Goal: Task Accomplishment & Management: Manage account settings

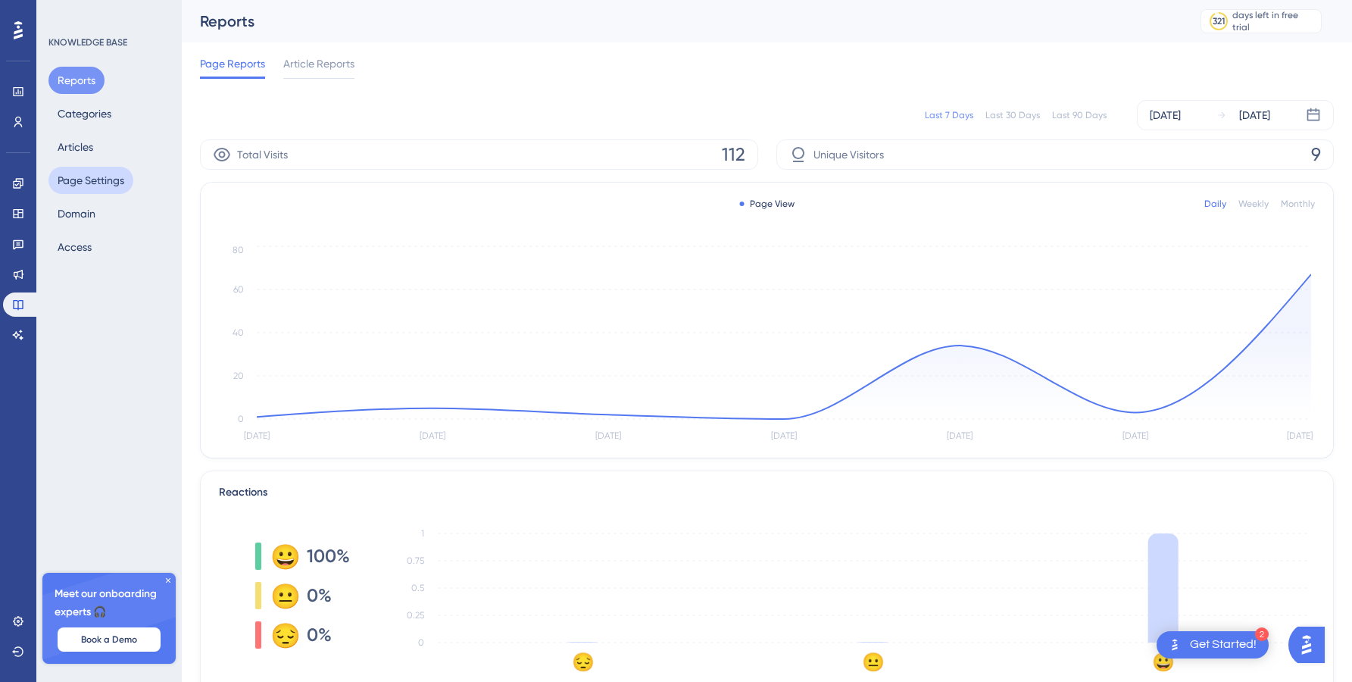
click at [106, 177] on button "Page Settings" at bounding box center [90, 180] width 85 height 27
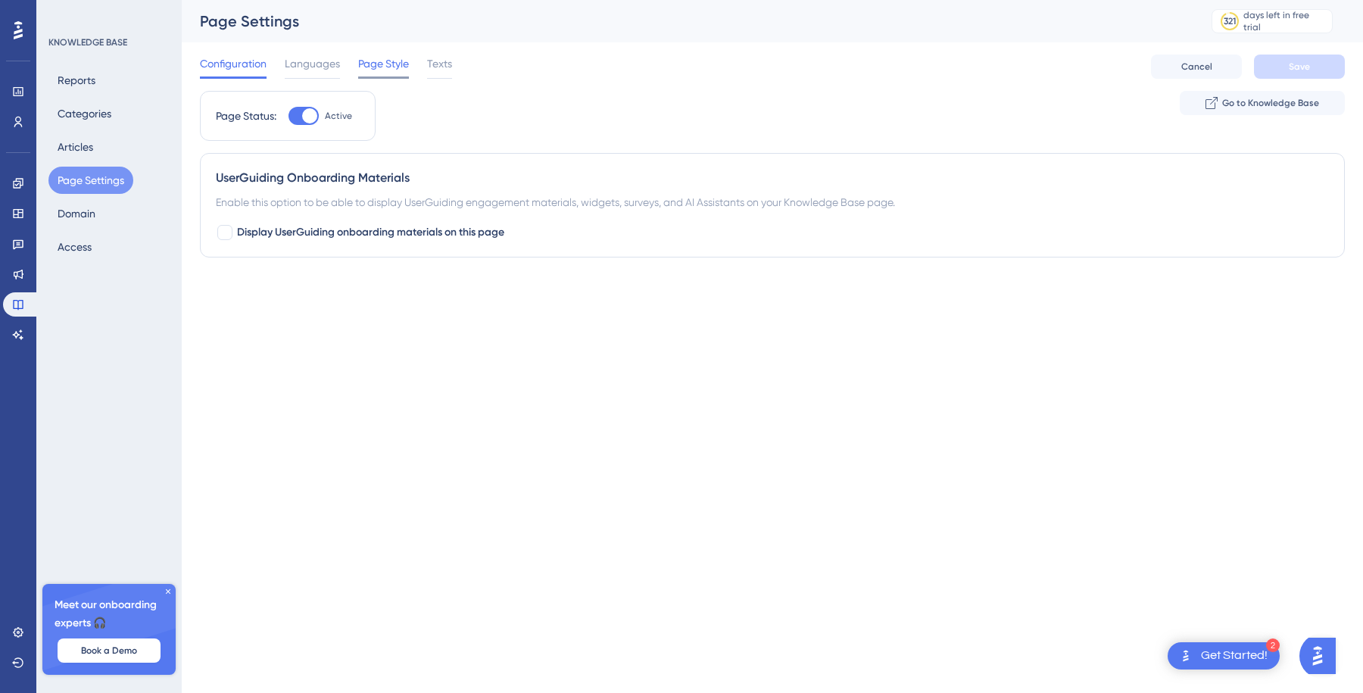
click at [397, 68] on span "Page Style" at bounding box center [383, 64] width 51 height 18
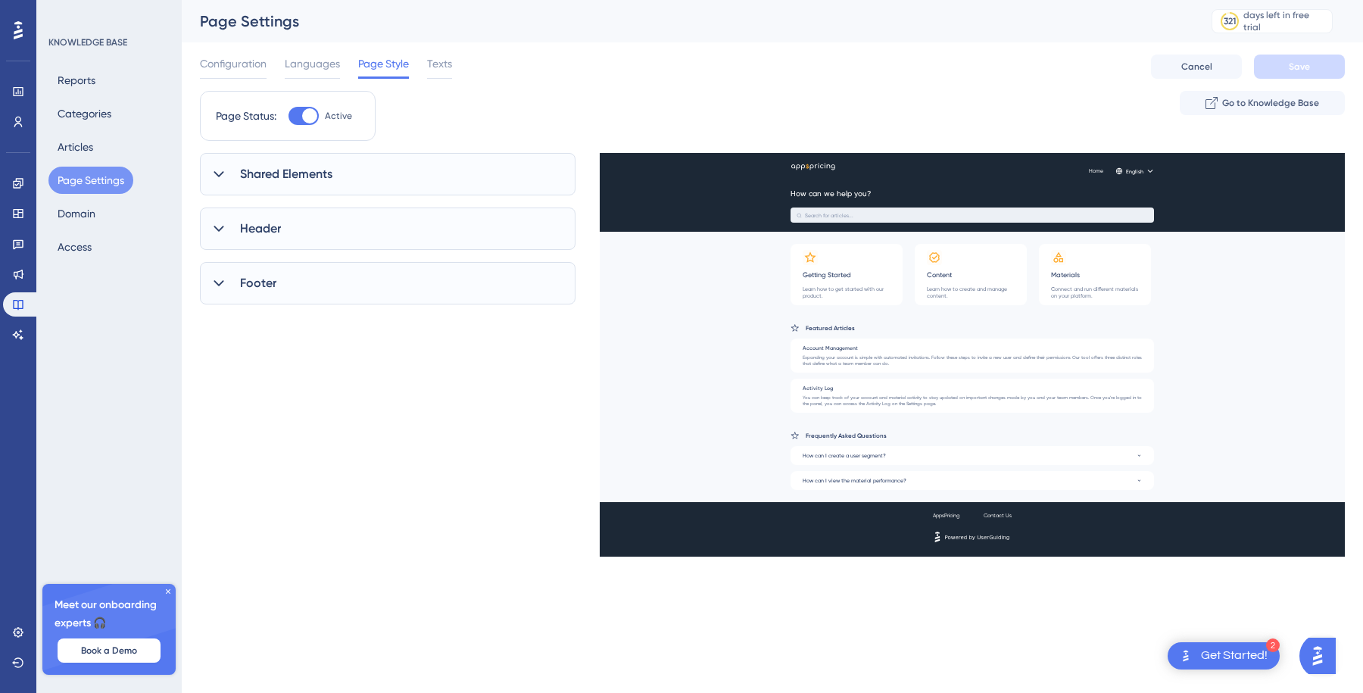
click at [294, 167] on span "Shared Elements" at bounding box center [286, 174] width 92 height 18
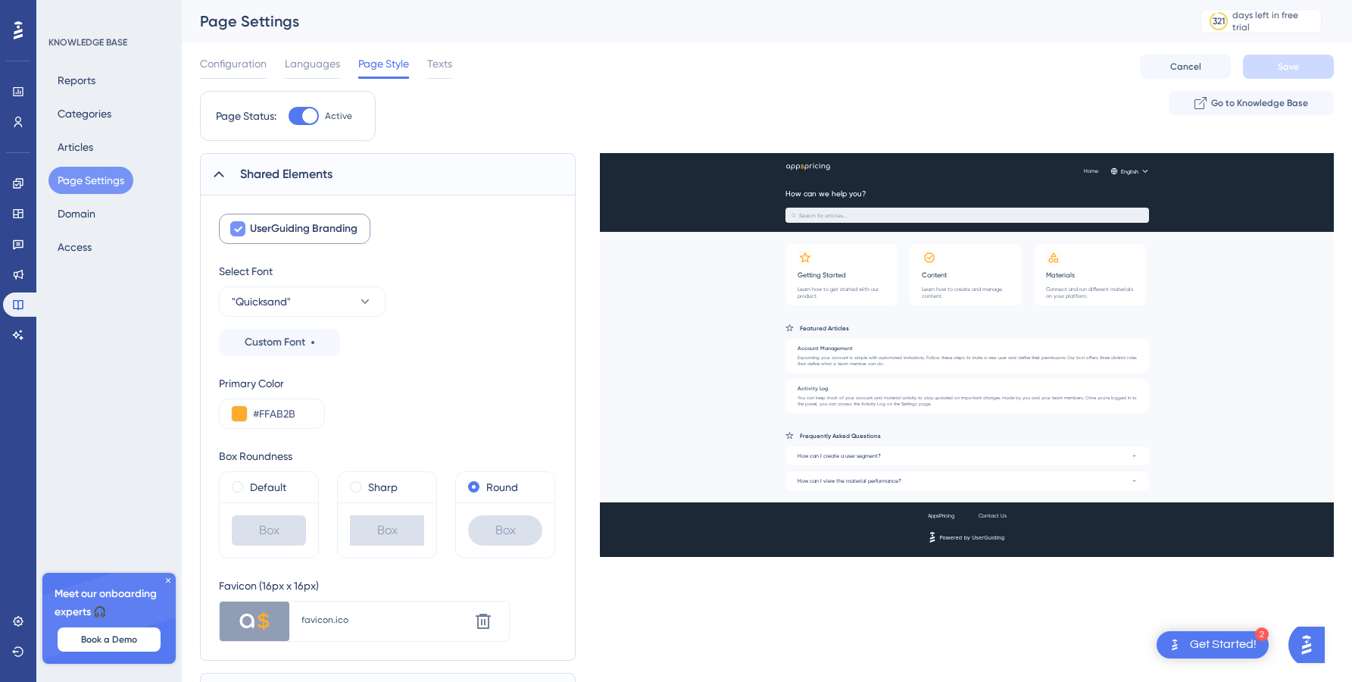
click at [298, 229] on span "UserGuiding Branding" at bounding box center [304, 229] width 108 height 18
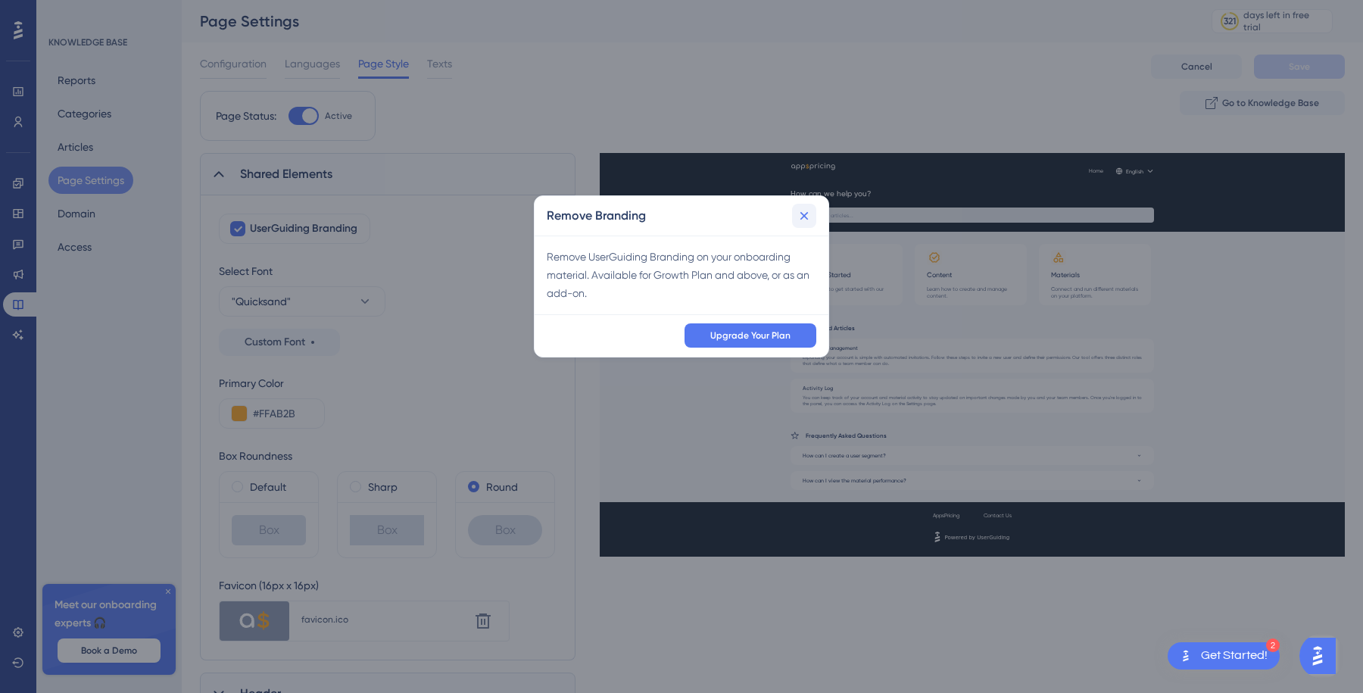
click at [807, 215] on icon at bounding box center [804, 215] width 15 height 15
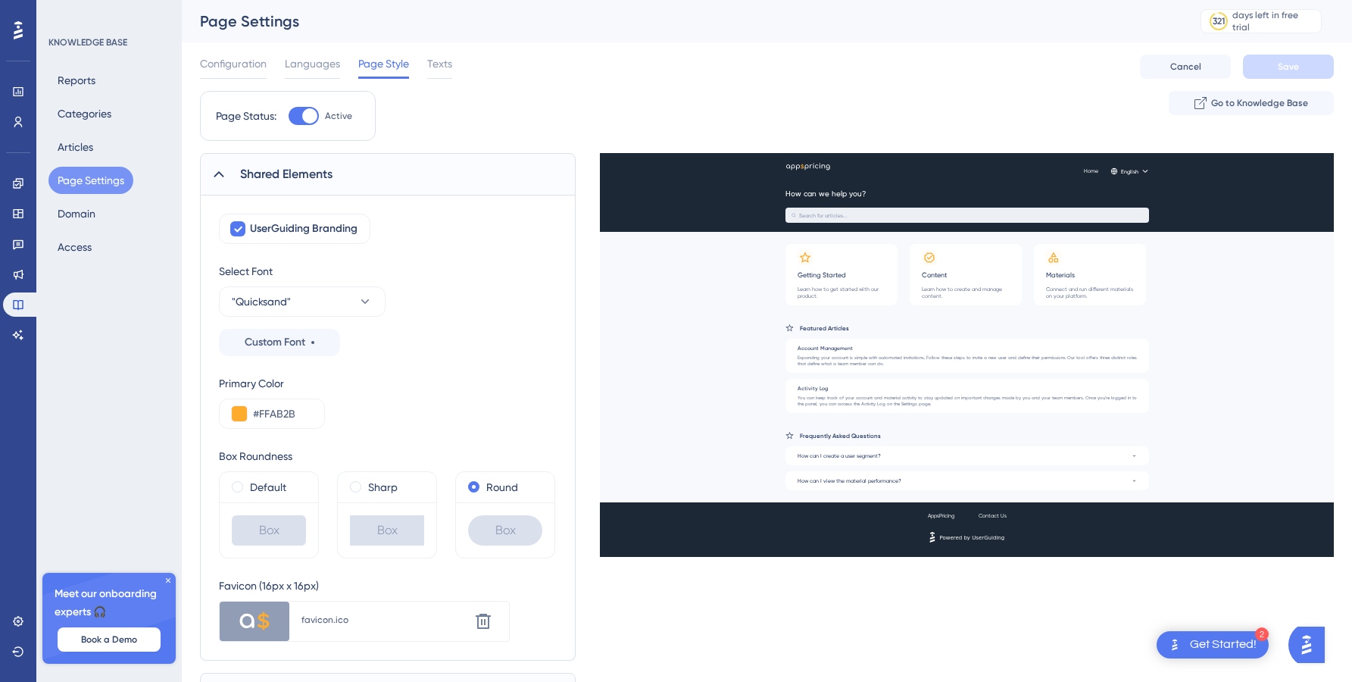
click at [296, 171] on span "Shared Elements" at bounding box center [286, 174] width 92 height 18
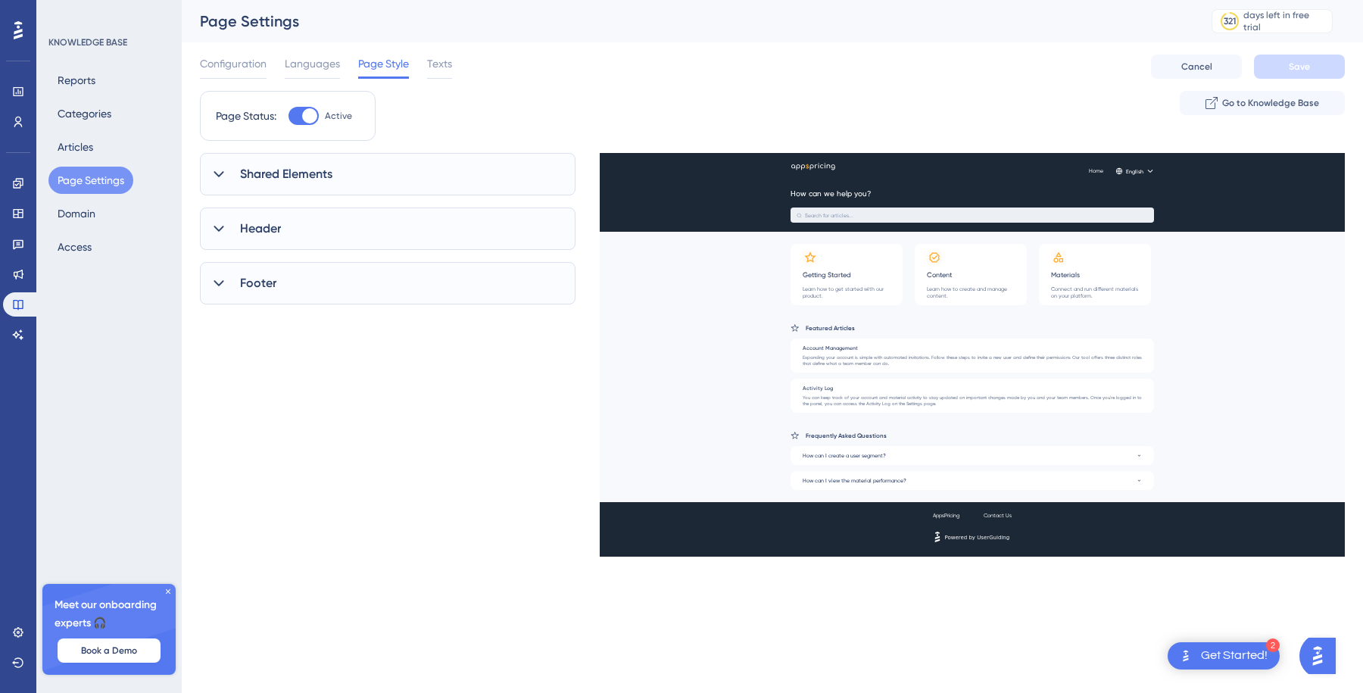
click at [304, 217] on div "Header" at bounding box center [388, 228] width 376 height 42
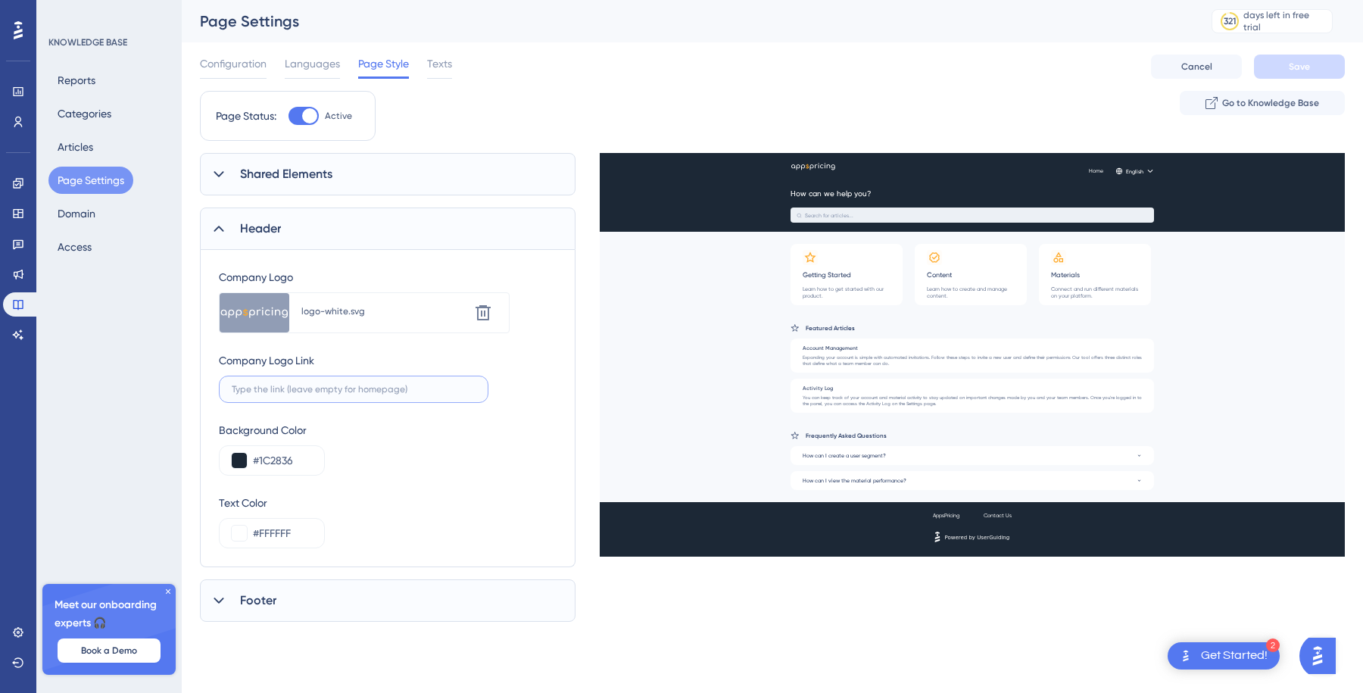
click at [322, 386] on input "text" at bounding box center [354, 389] width 244 height 11
click at [347, 357] on div "Company Logo Link" at bounding box center [354, 376] width 270 height 51
click at [290, 366] on div "Company Logo Link" at bounding box center [266, 360] width 95 height 18
click at [350, 363] on div "Company Logo Link" at bounding box center [354, 376] width 270 height 51
click at [598, 93] on div "Page Status: Active Go to Knowledge Base" at bounding box center [772, 122] width 1145 height 62
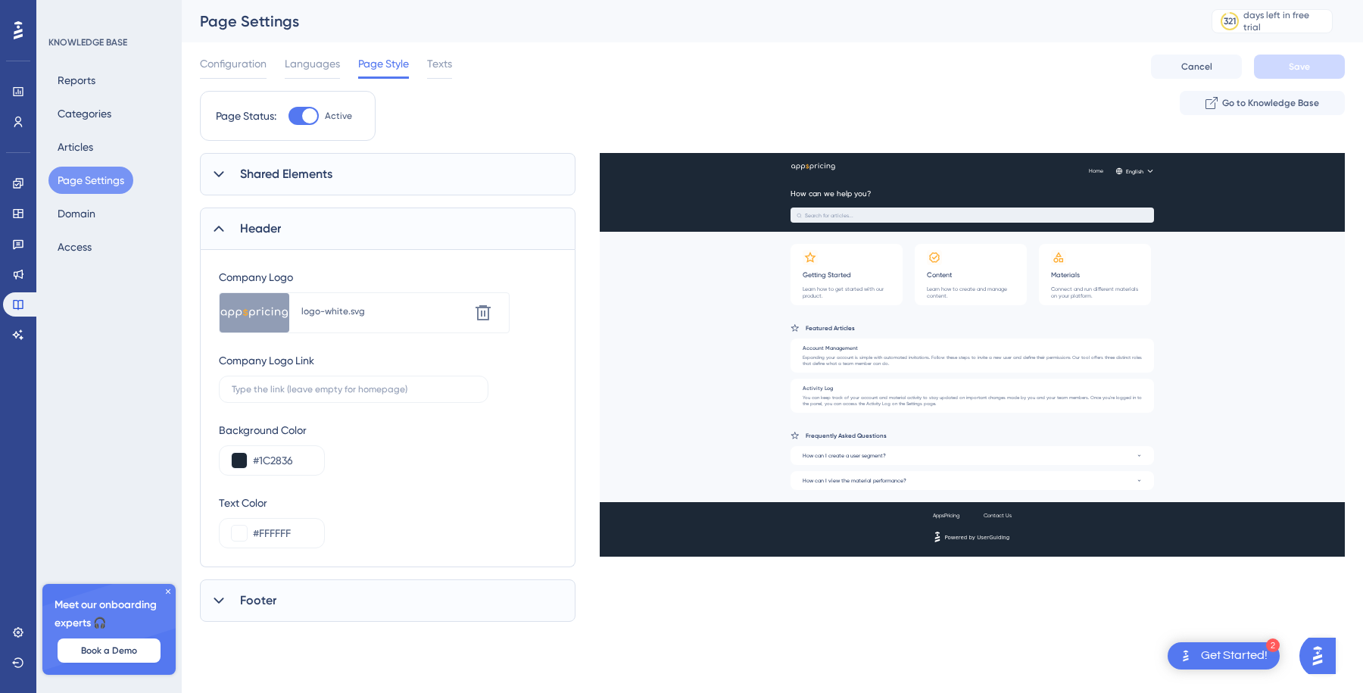
click at [259, 594] on span "Footer" at bounding box center [258, 600] width 36 height 18
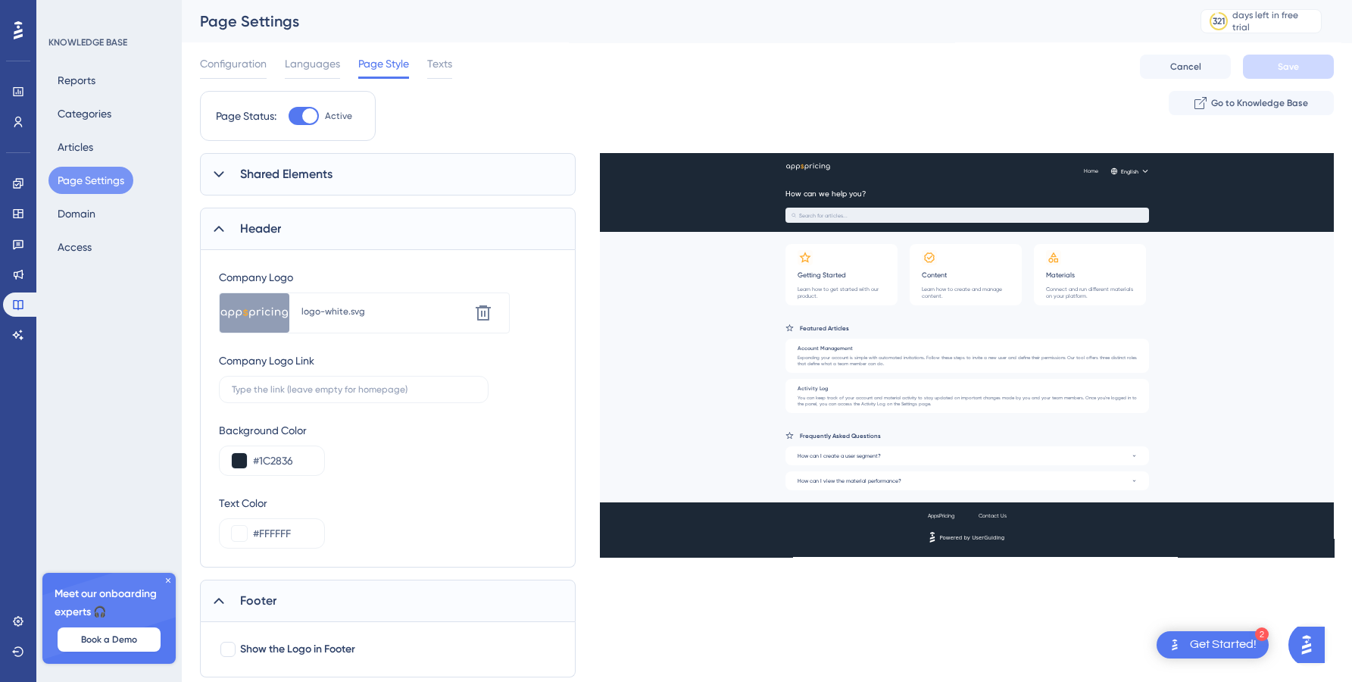
scroll to position [44, 0]
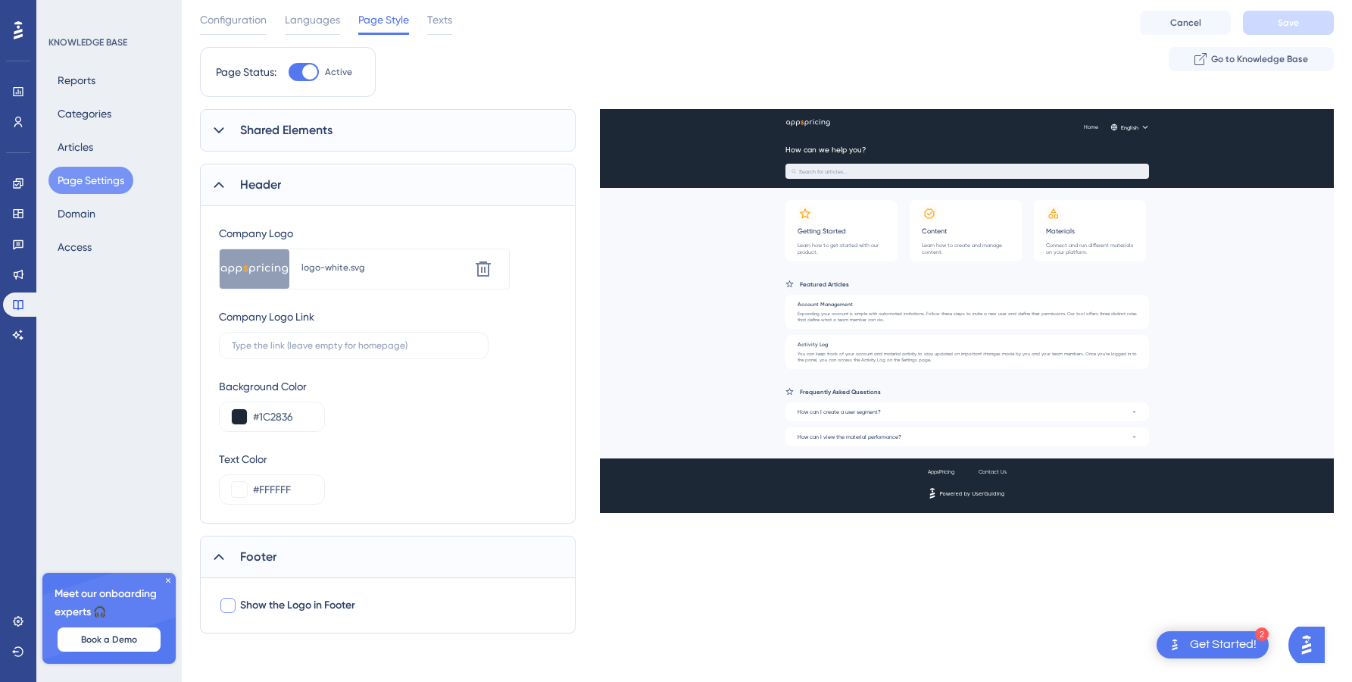
click at [260, 604] on span "Show the Logo in Footer" at bounding box center [297, 605] width 115 height 18
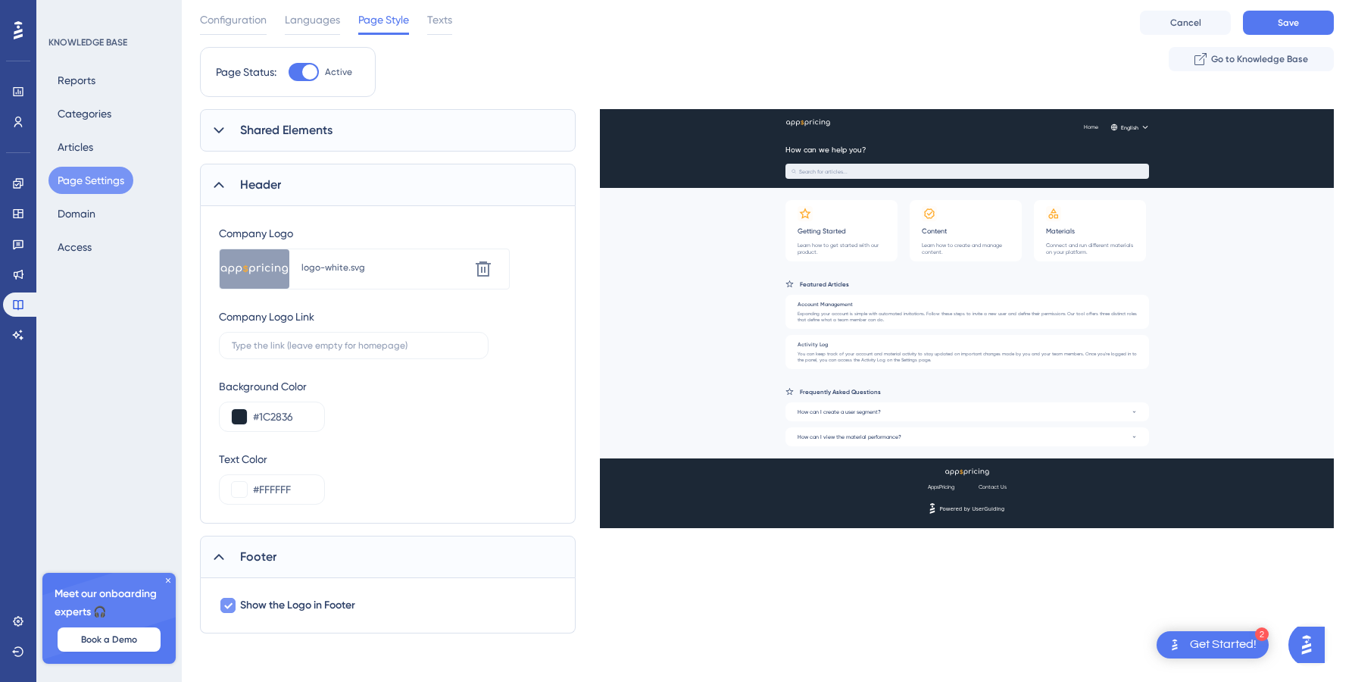
click at [260, 604] on span "Show the Logo in Footer" at bounding box center [297, 605] width 115 height 18
checkbox input "false"
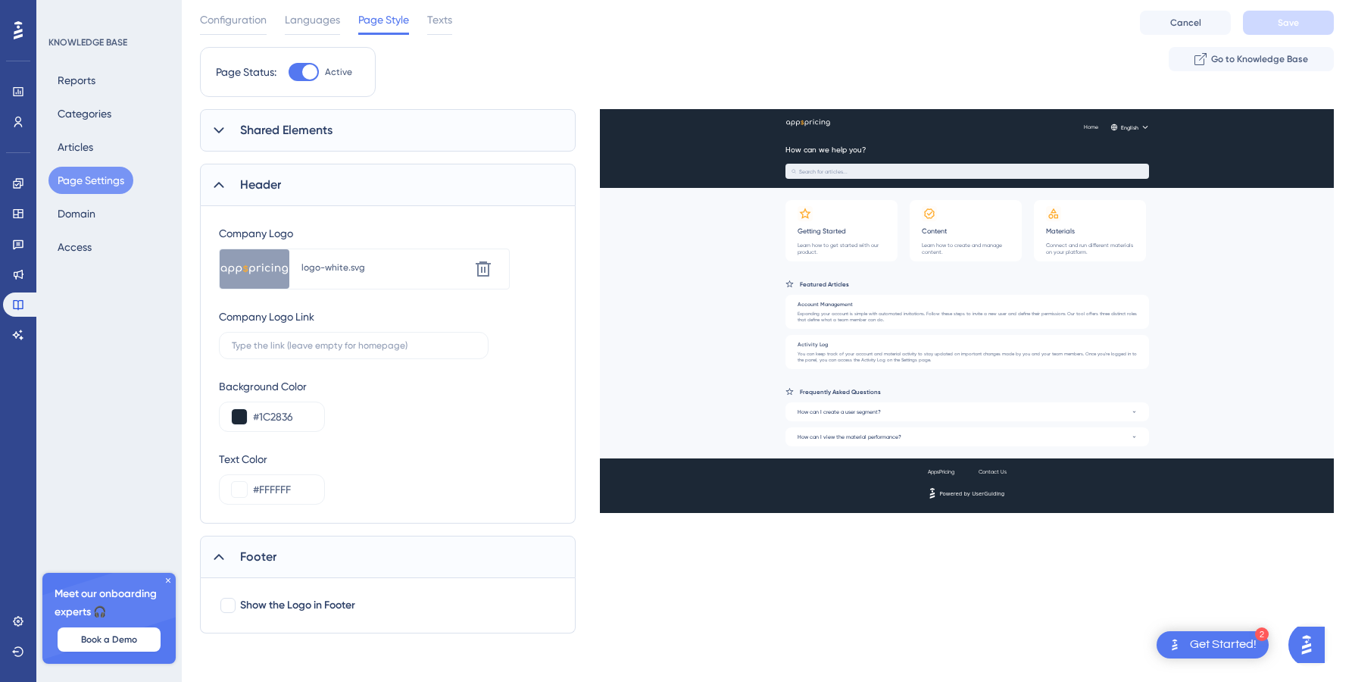
click at [276, 557] on span "Footer" at bounding box center [258, 557] width 36 height 18
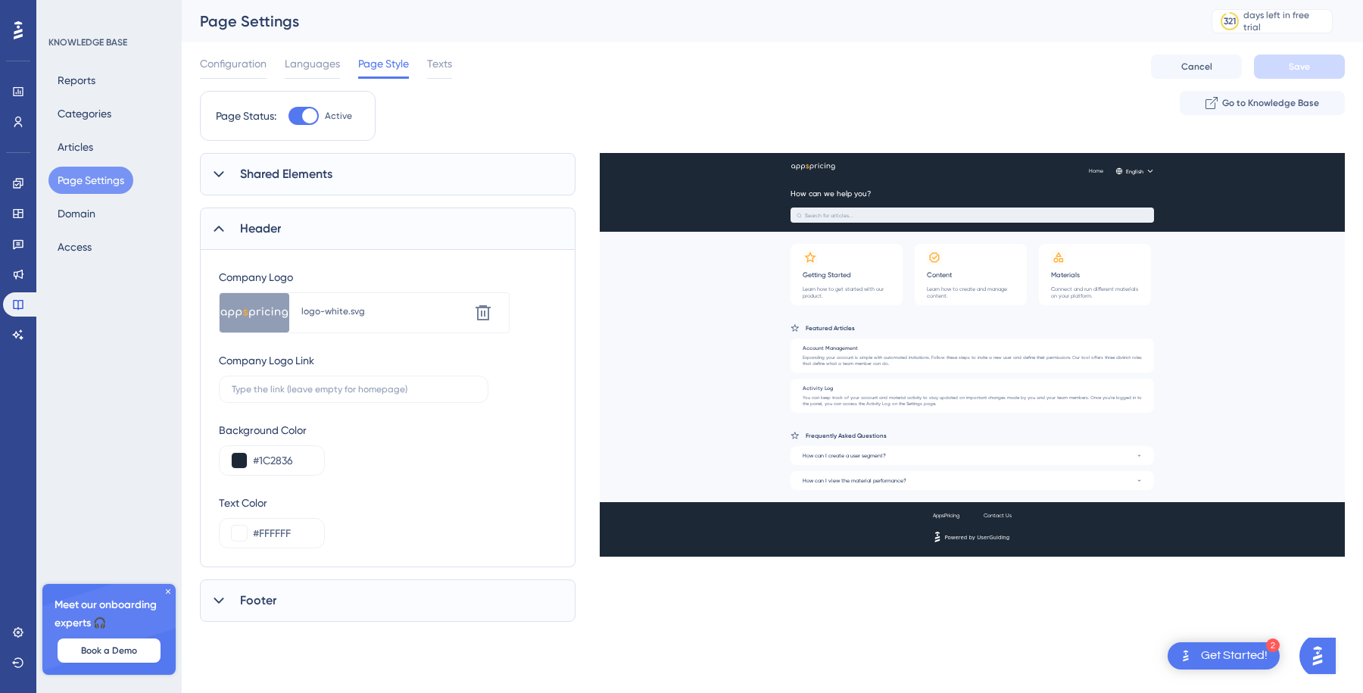
click at [277, 223] on span "Header" at bounding box center [260, 229] width 41 height 18
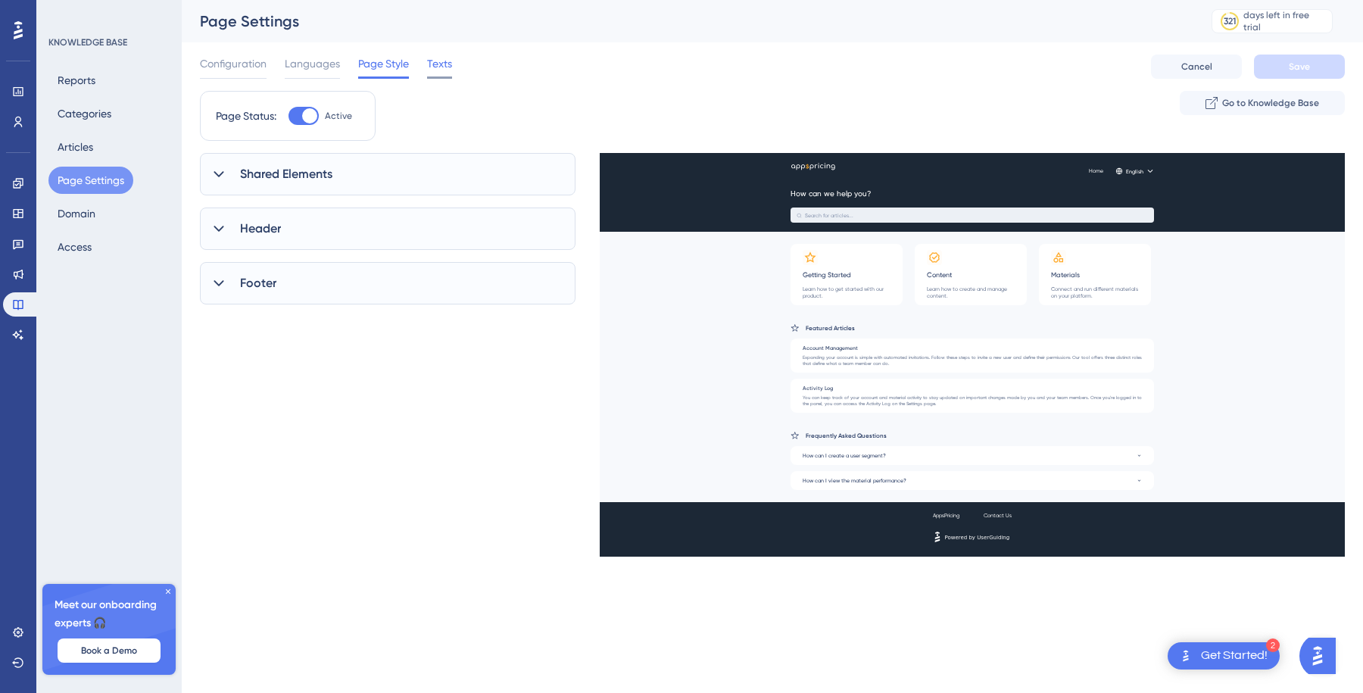
click at [439, 72] on span "Texts" at bounding box center [439, 64] width 25 height 18
click at [310, 461] on div "SEO" at bounding box center [388, 459] width 376 height 42
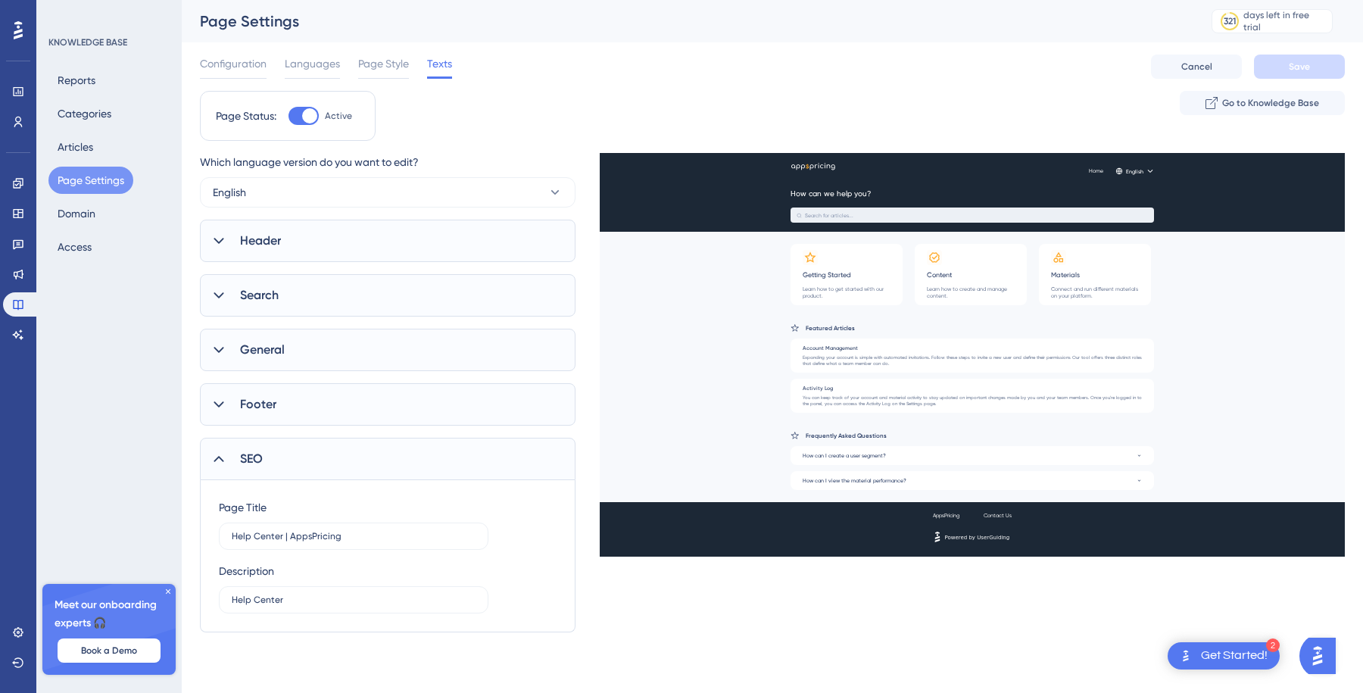
click at [299, 411] on div "Footer" at bounding box center [388, 404] width 376 height 42
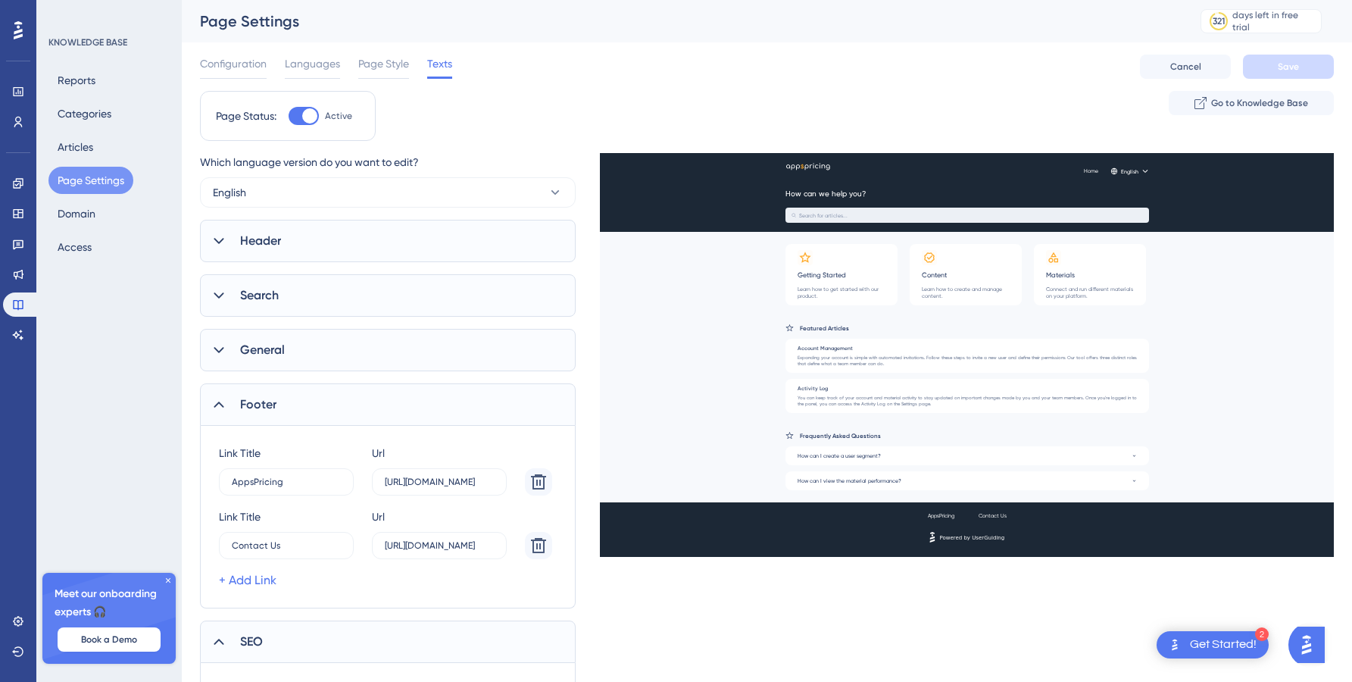
click at [299, 411] on div "Footer" at bounding box center [388, 404] width 376 height 42
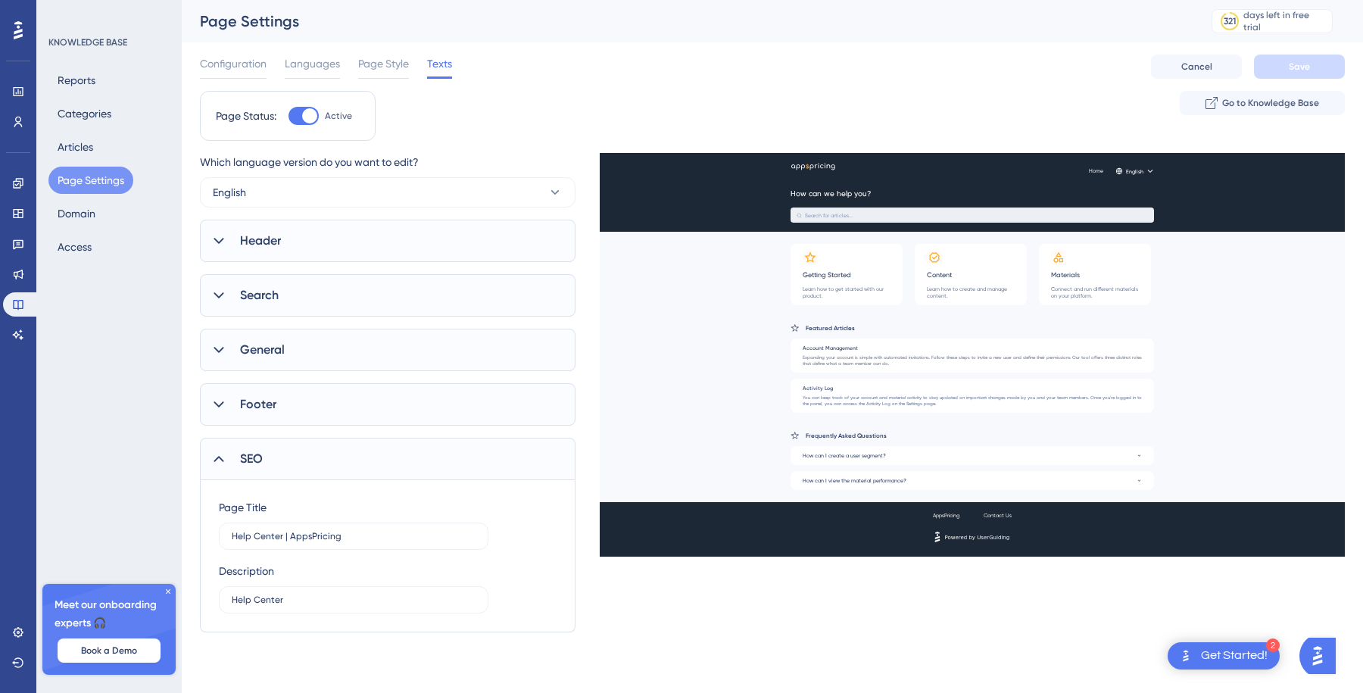
click at [287, 454] on div "SEO" at bounding box center [388, 459] width 376 height 42
click at [307, 250] on div "Header" at bounding box center [388, 241] width 376 height 42
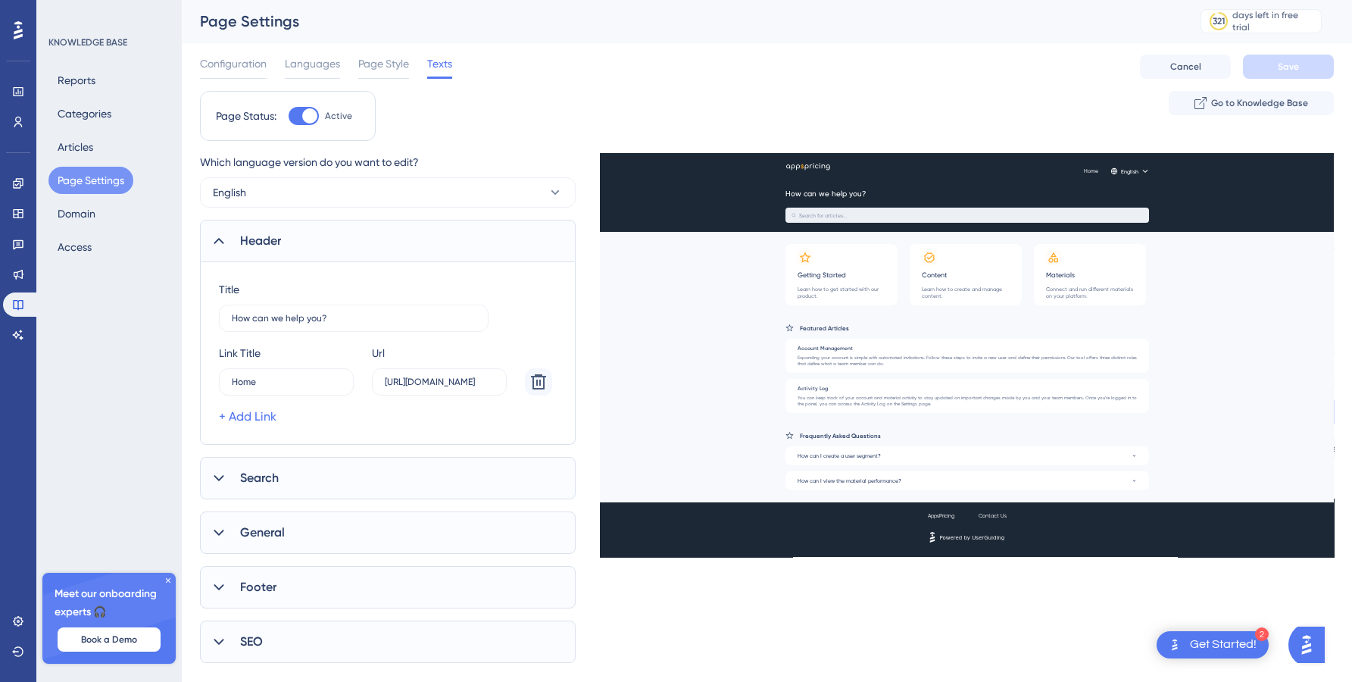
scroll to position [30, 0]
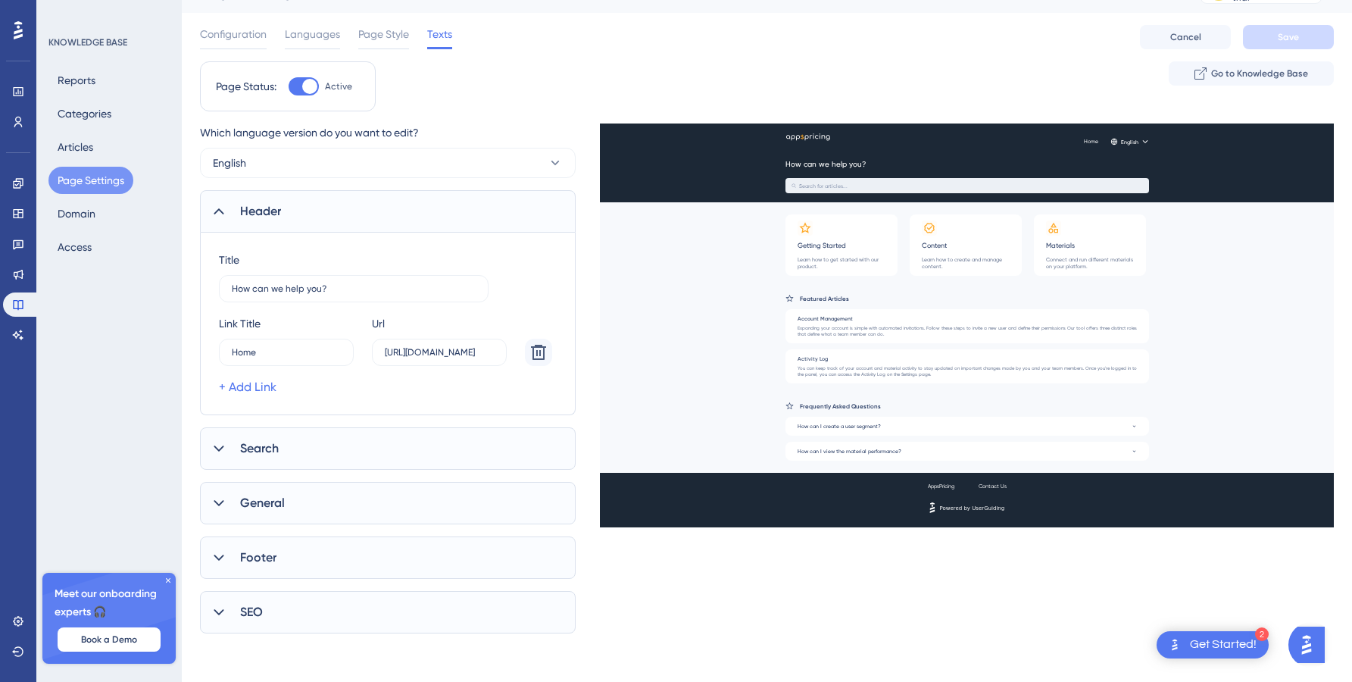
click at [295, 458] on div "Search" at bounding box center [388, 448] width 376 height 42
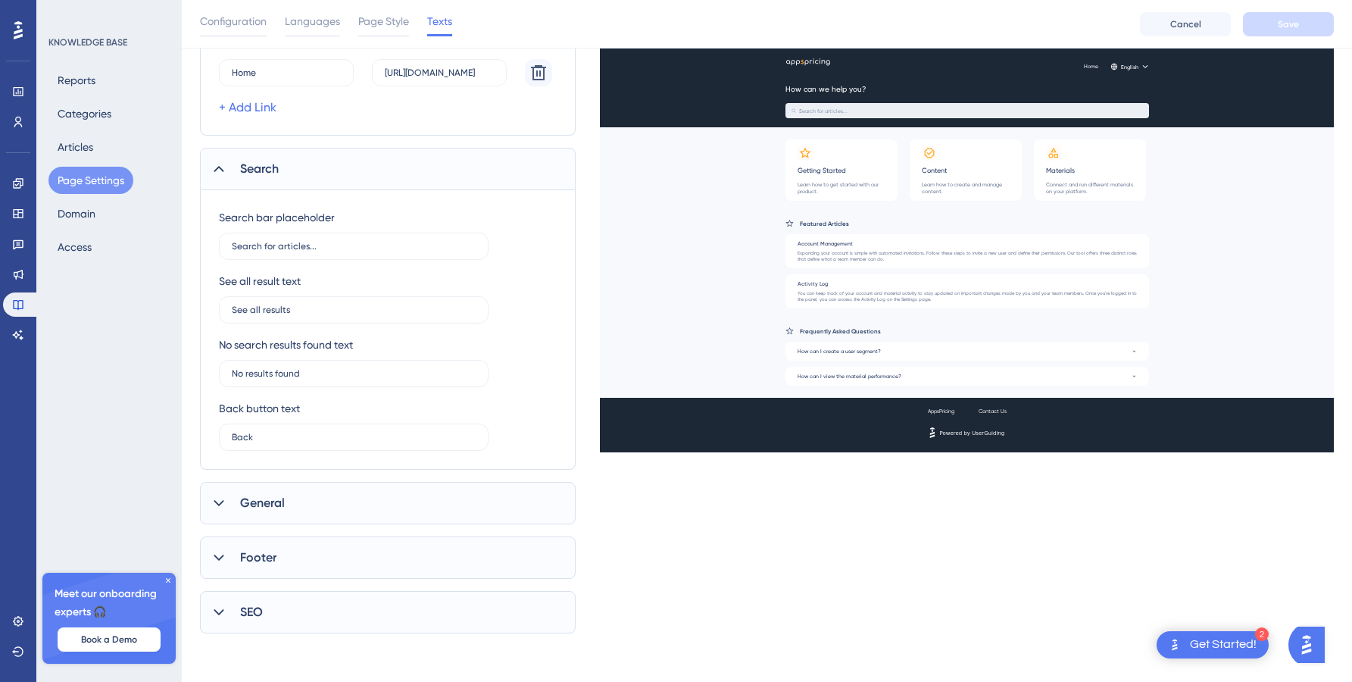
click at [282, 482] on div "General" at bounding box center [388, 503] width 376 height 42
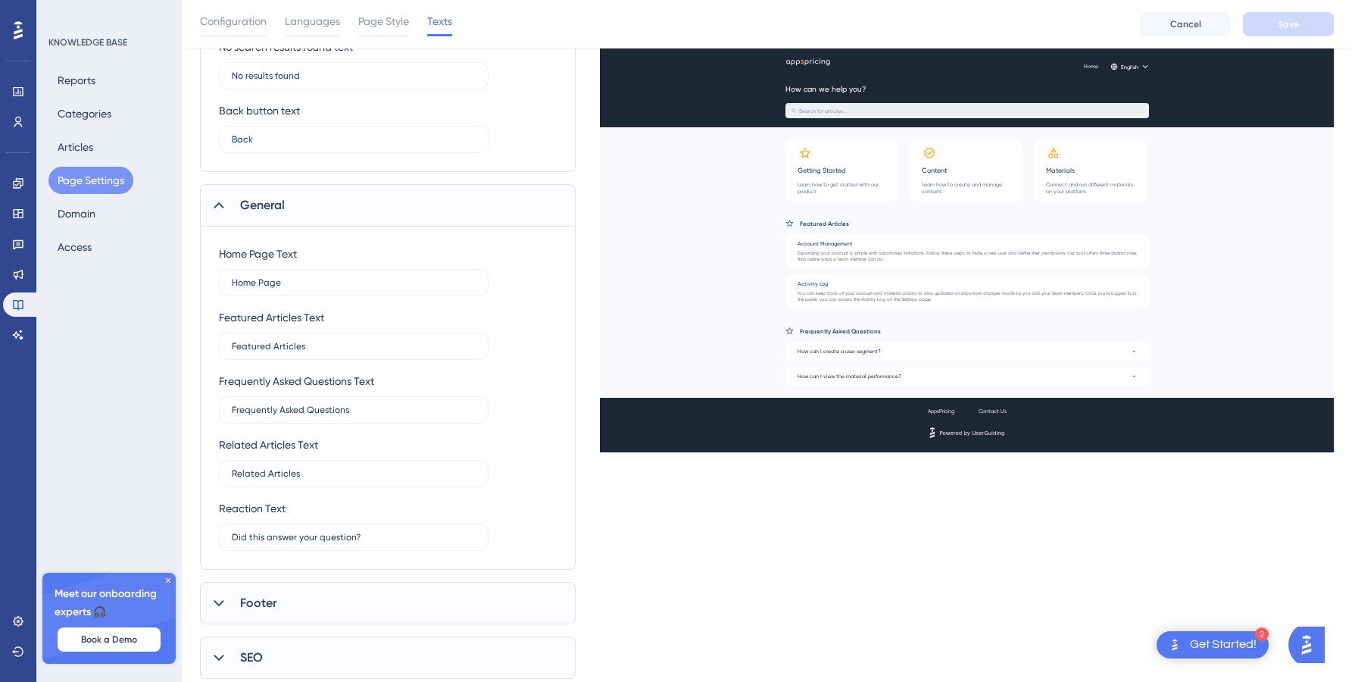
scroll to position [658, 0]
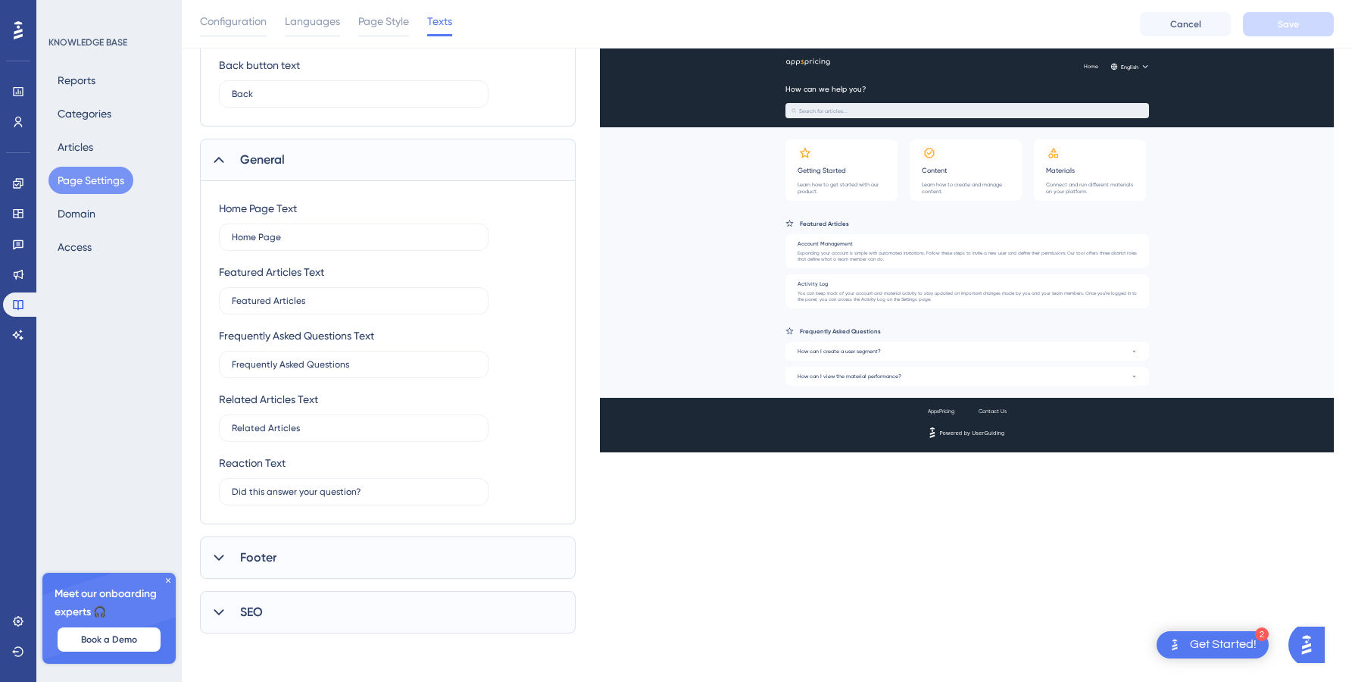
click at [307, 538] on div "Footer" at bounding box center [388, 557] width 376 height 42
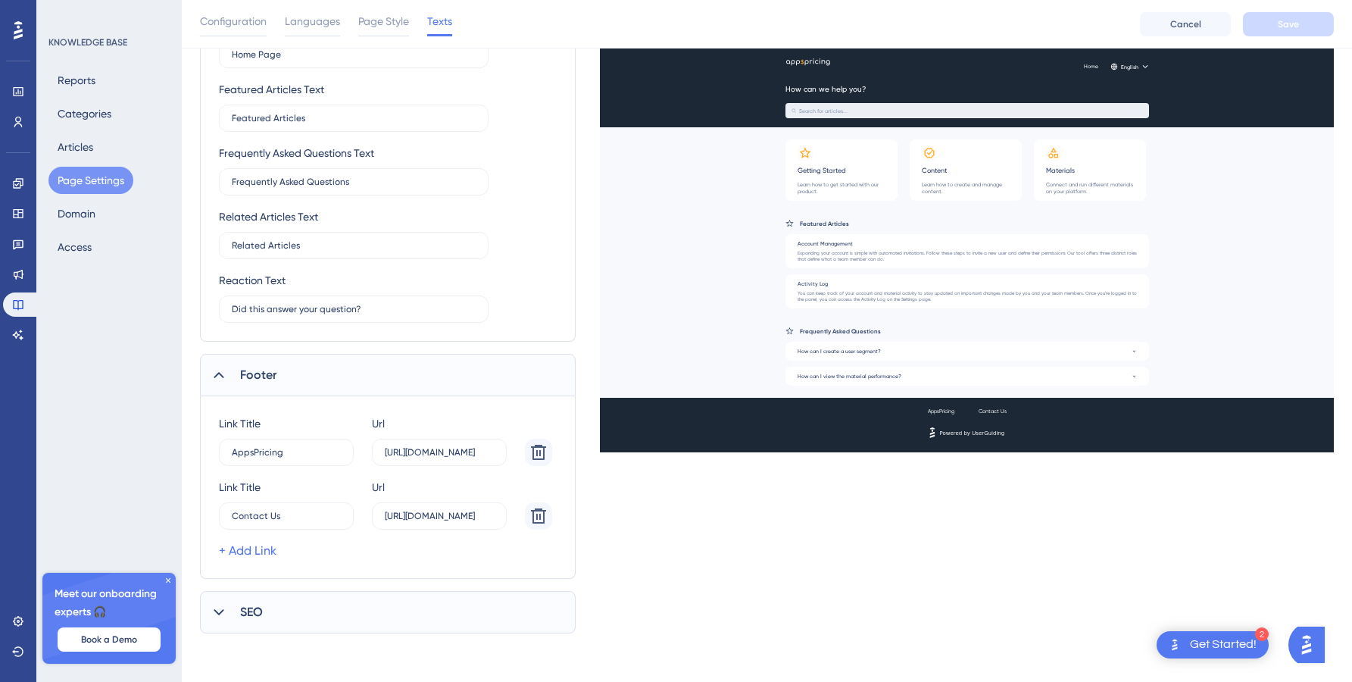
click at [289, 592] on div "SEO" at bounding box center [388, 612] width 376 height 42
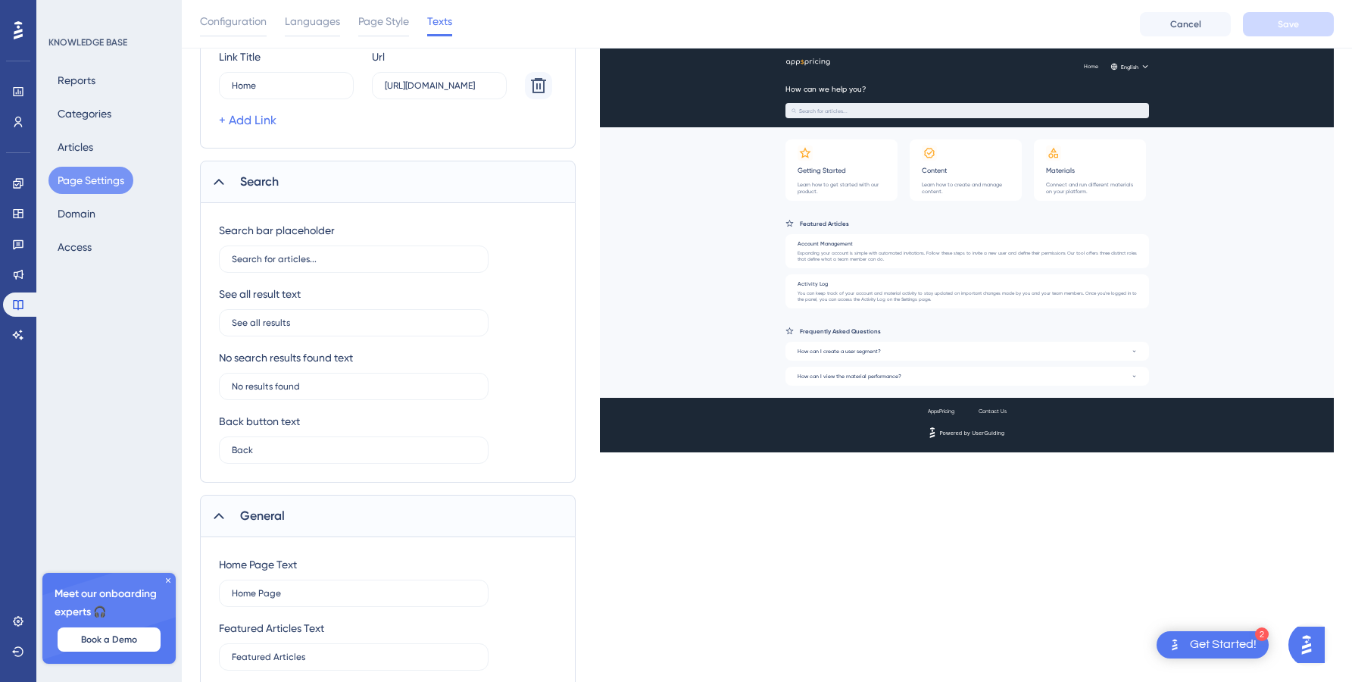
scroll to position [0, 0]
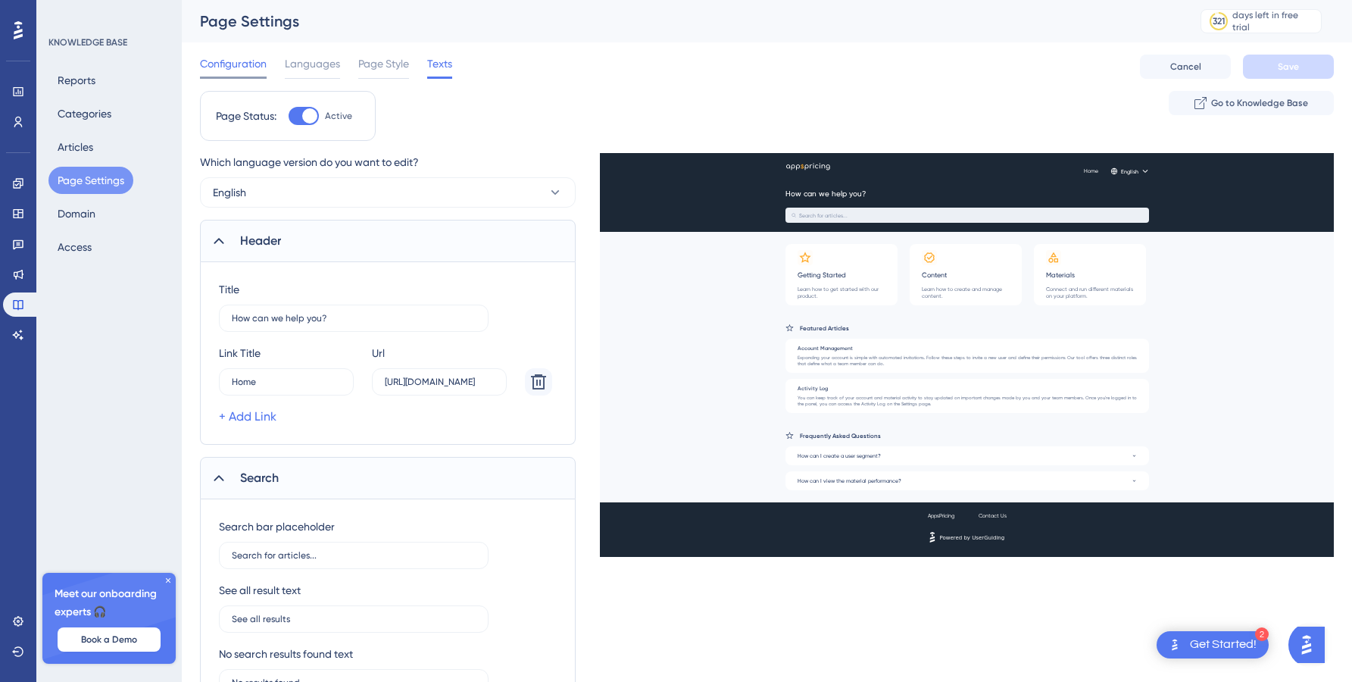
click at [241, 55] on span "Configuration" at bounding box center [233, 64] width 67 height 18
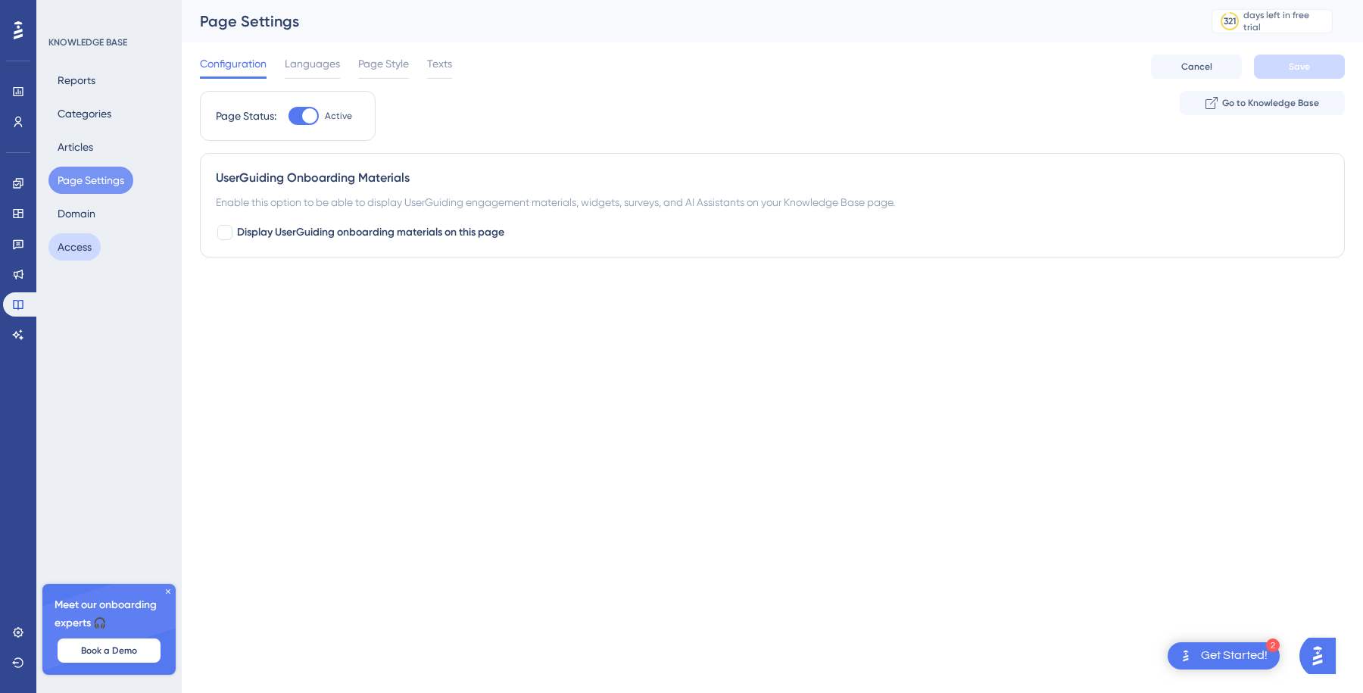
click at [86, 251] on button "Access" at bounding box center [74, 246] width 52 height 27
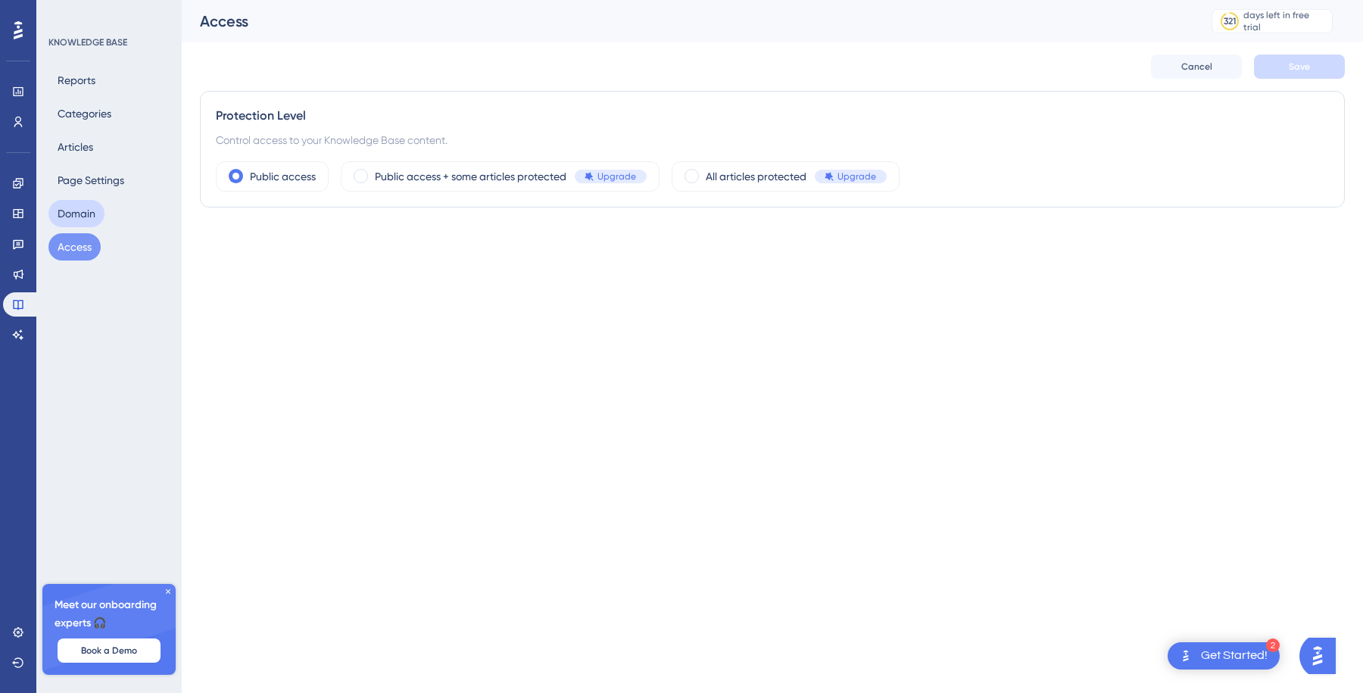
click at [69, 207] on button "Domain" at bounding box center [76, 213] width 56 height 27
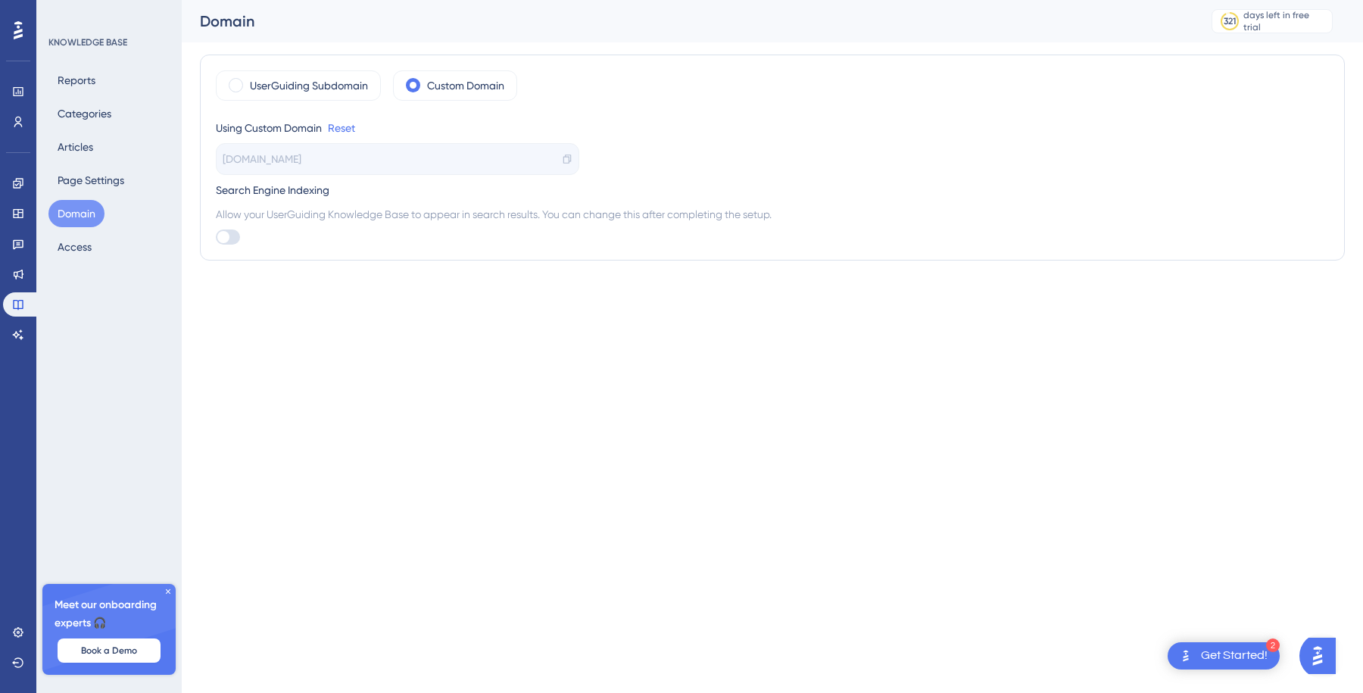
click at [229, 236] on div at bounding box center [223, 237] width 12 height 12
click at [216, 237] on input "checkbox" at bounding box center [215, 237] width 1 height 1
click at [223, 237] on div at bounding box center [228, 236] width 24 height 15
click at [216, 237] on input "checkbox" at bounding box center [215, 237] width 1 height 1
checkbox input "false"
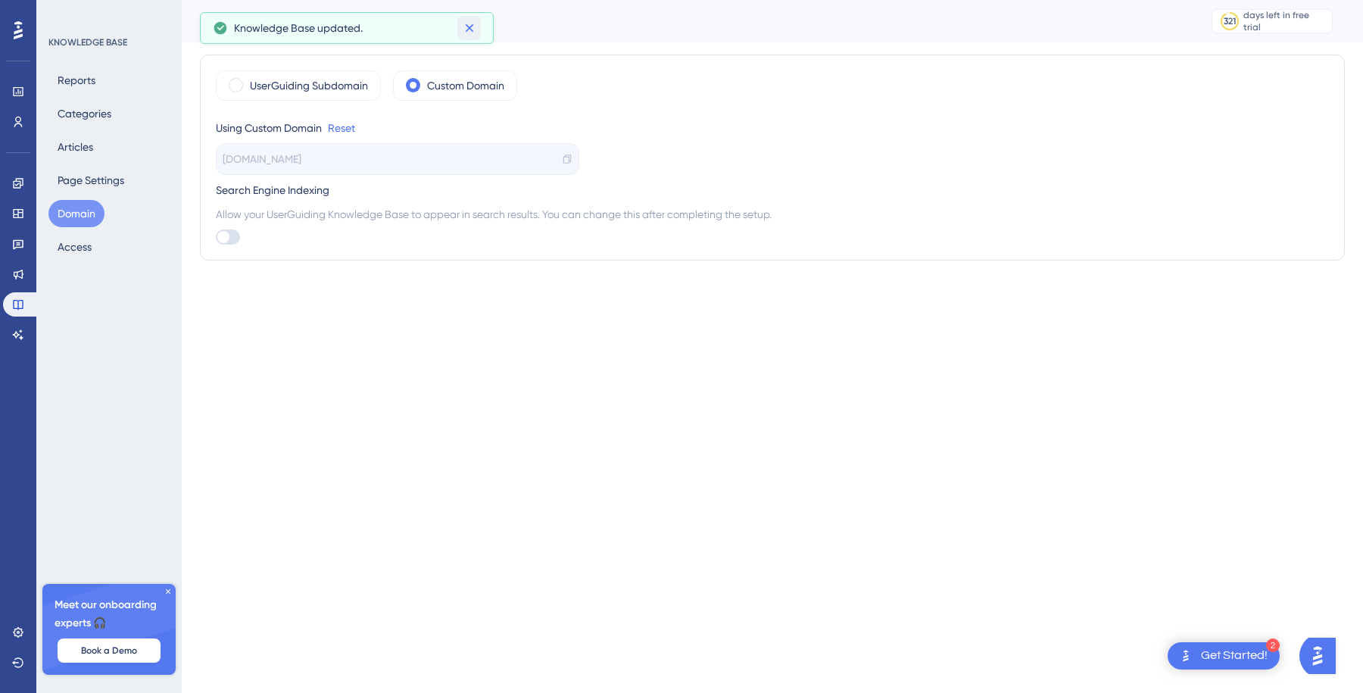
click at [470, 32] on icon at bounding box center [469, 27] width 15 height 15
click at [108, 181] on button "Page Settings" at bounding box center [90, 180] width 85 height 27
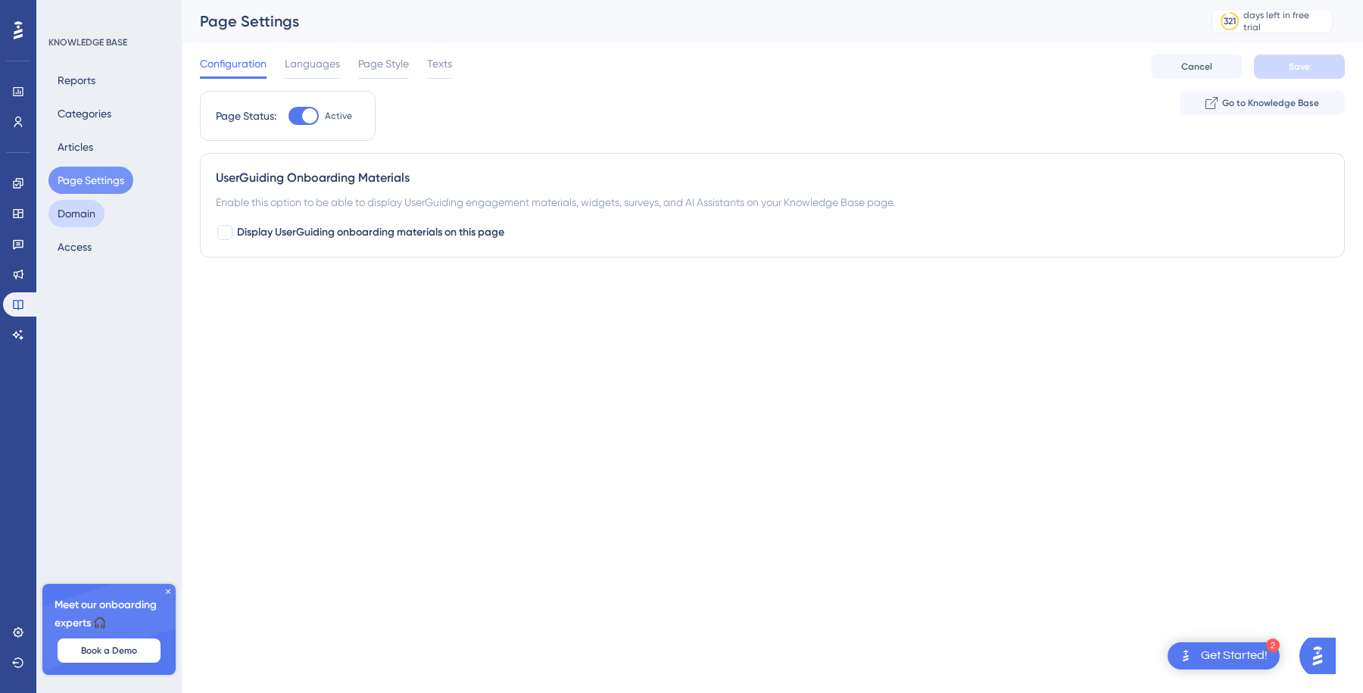
click at [83, 212] on button "Domain" at bounding box center [76, 213] width 56 height 27
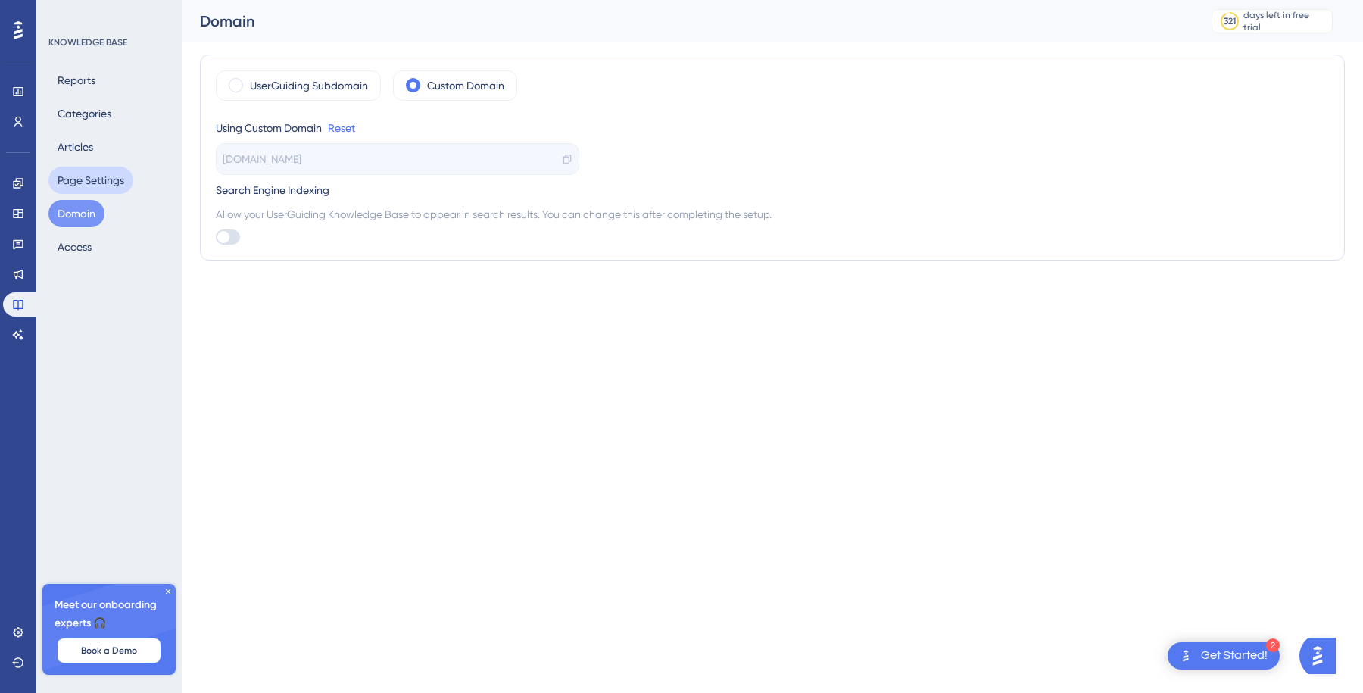
click at [101, 176] on button "Page Settings" at bounding box center [90, 180] width 85 height 27
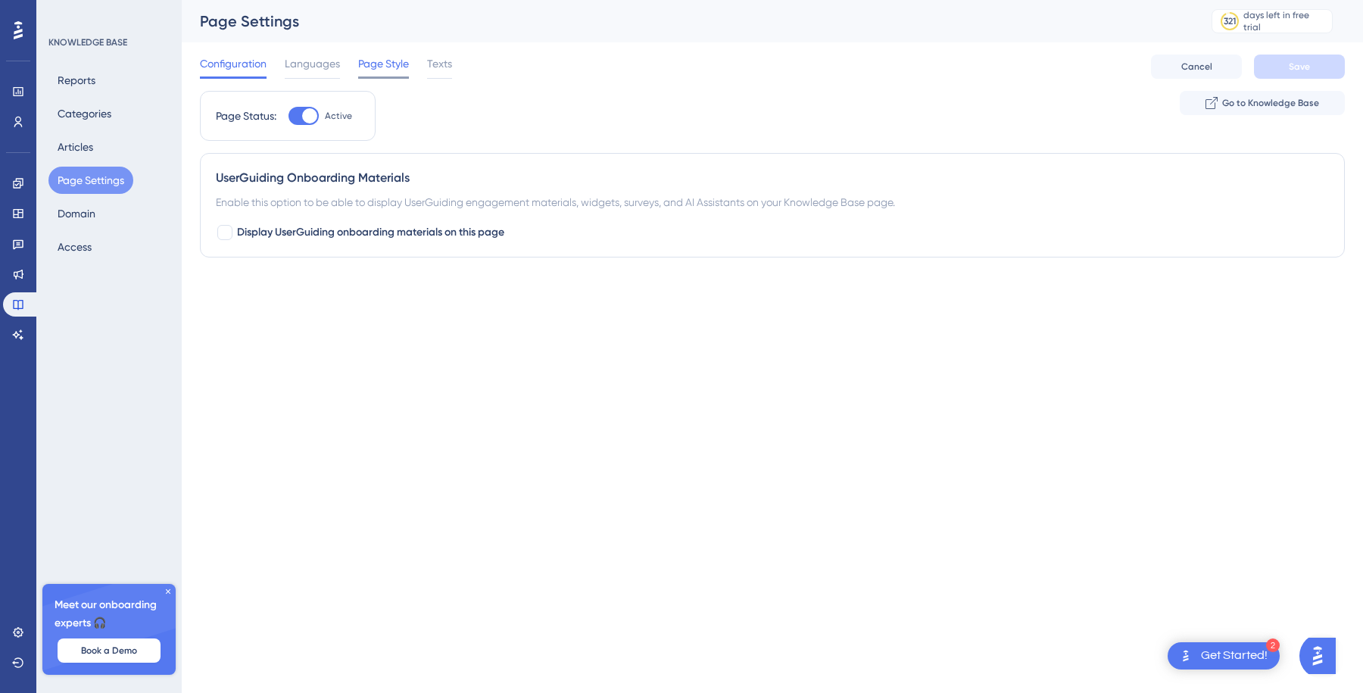
click at [376, 67] on span "Page Style" at bounding box center [383, 64] width 51 height 18
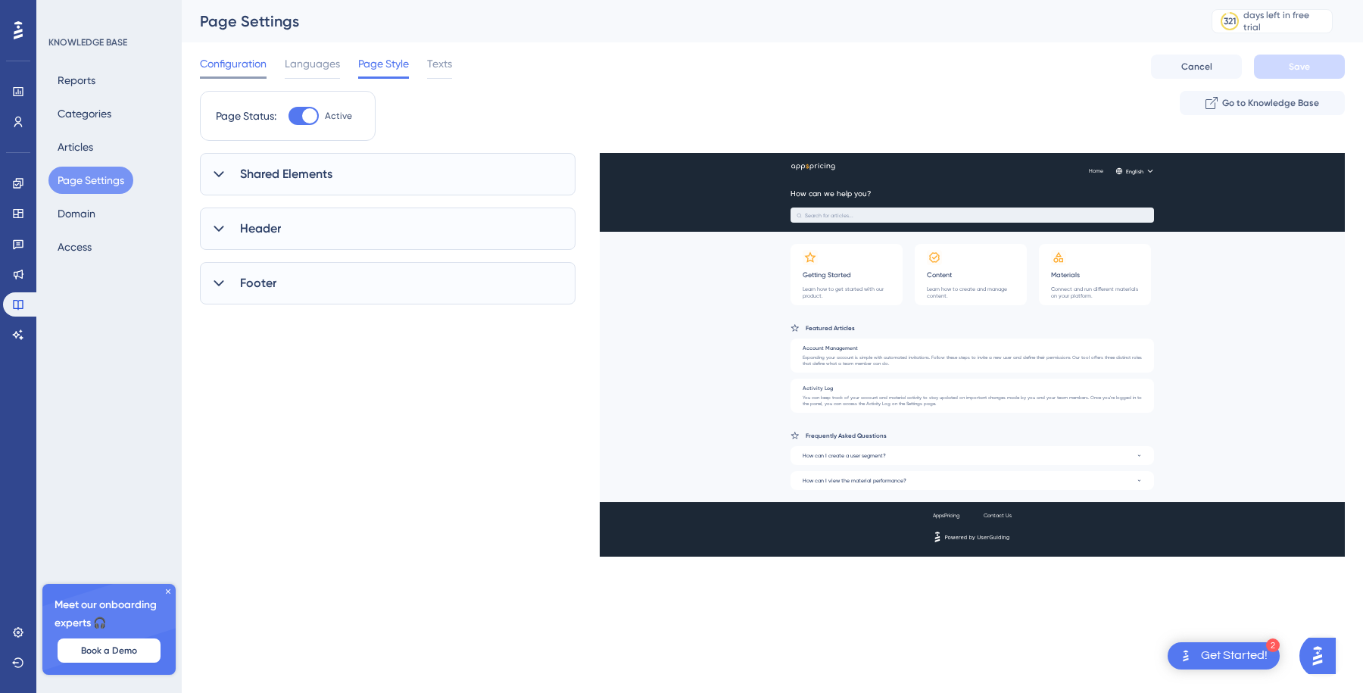
click at [223, 73] on div "Configuration" at bounding box center [233, 67] width 67 height 24
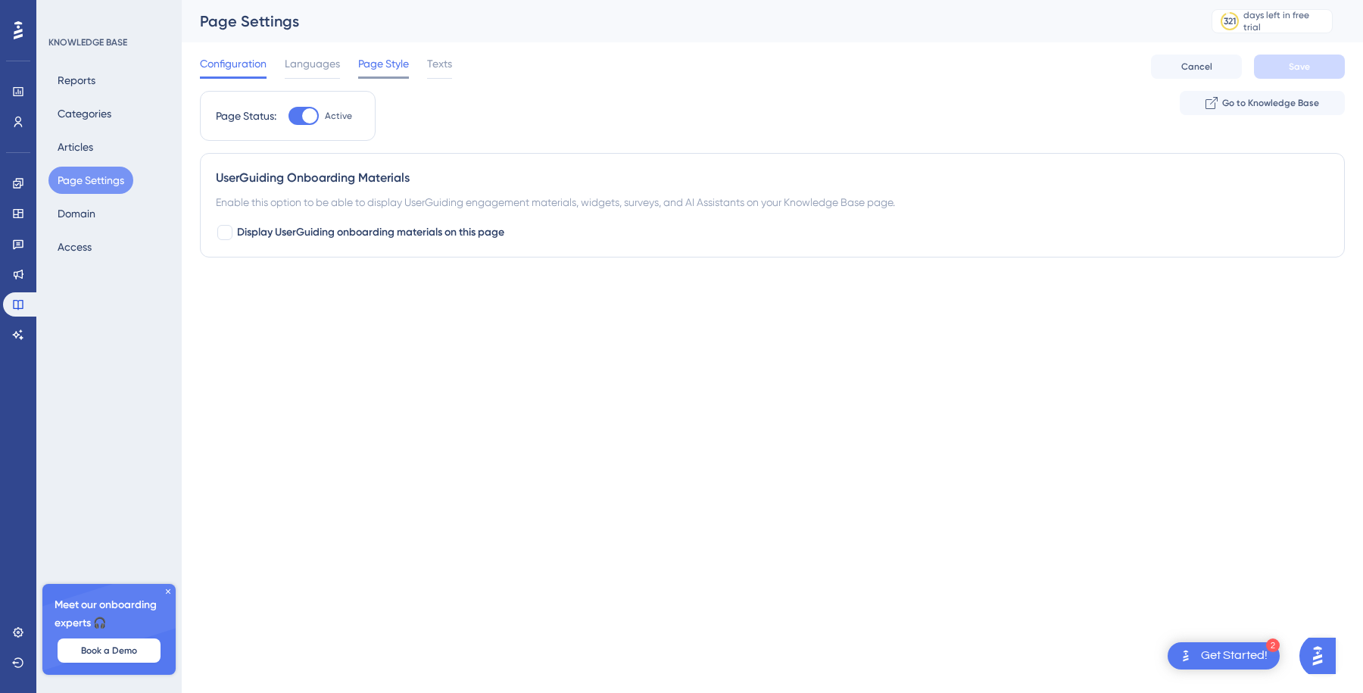
click at [363, 56] on span "Page Style" at bounding box center [383, 64] width 51 height 18
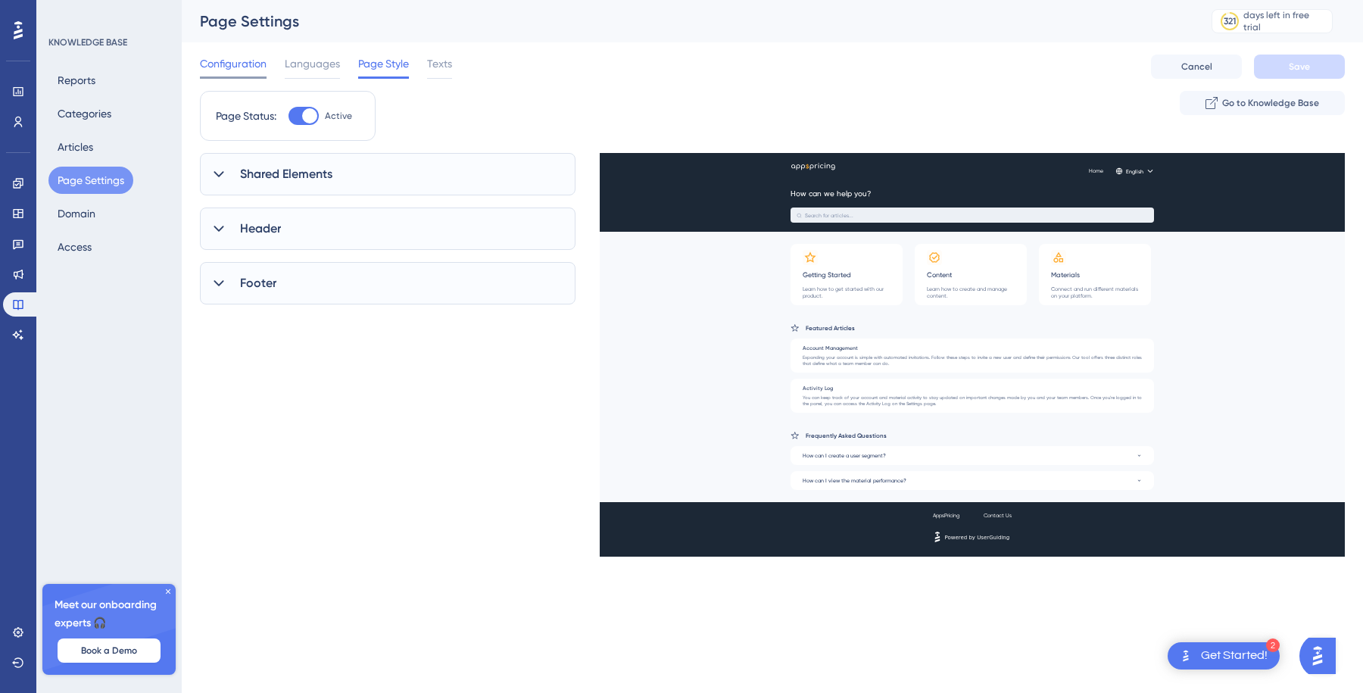
click at [249, 61] on span "Configuration" at bounding box center [233, 64] width 67 height 18
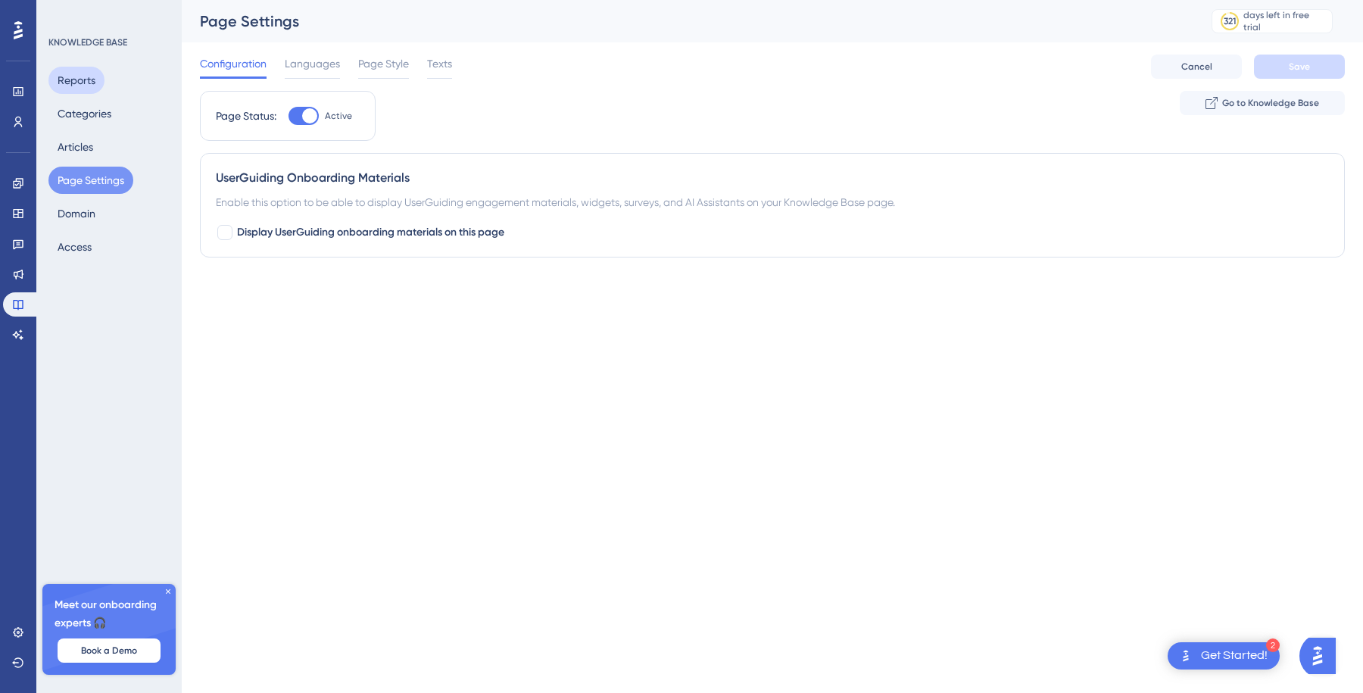
click at [89, 81] on button "Reports" at bounding box center [76, 80] width 56 height 27
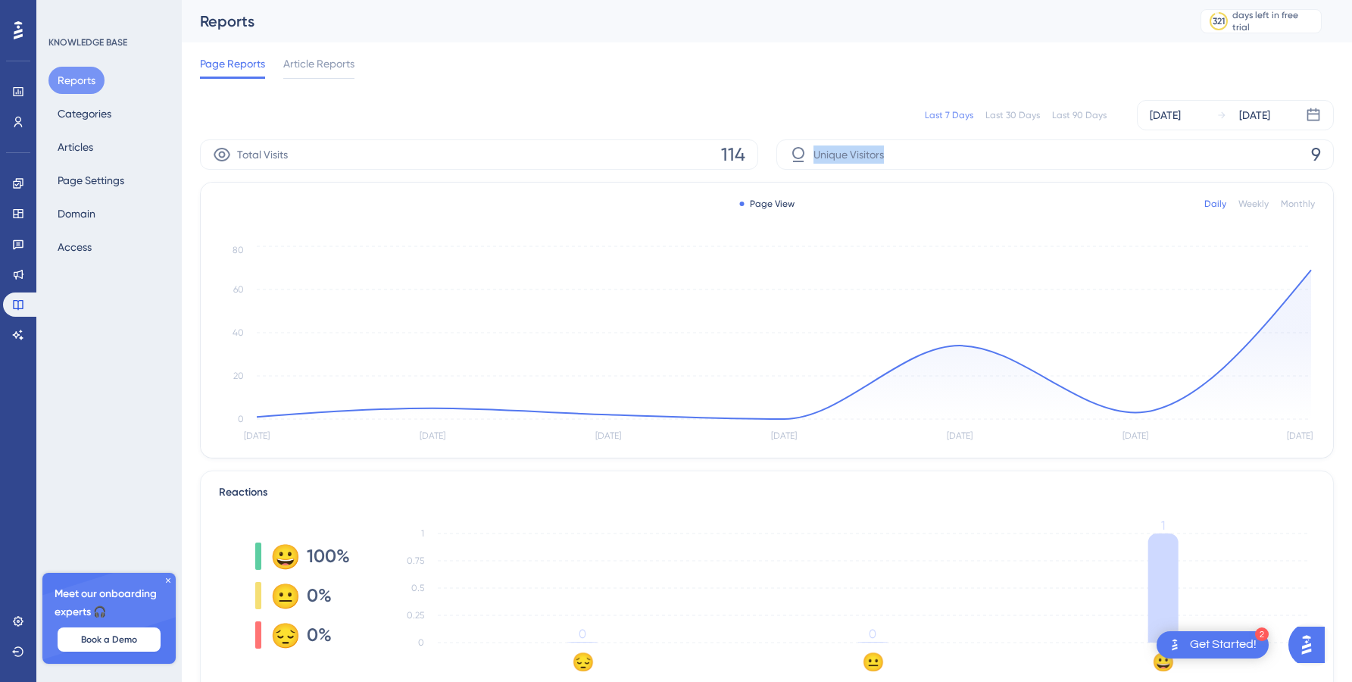
drag, startPoint x: 897, startPoint y: 153, endPoint x: 811, endPoint y: 154, distance: 85.6
click at [811, 154] on div "Unique Visitors 9" at bounding box center [1055, 154] width 558 height 30
click at [807, 130] on div "Last 7 Days Last 30 Days Last 90 Days [DATE] [DATE]" at bounding box center [767, 115] width 1134 height 48
click at [329, 66] on span "Article Reports" at bounding box center [318, 64] width 71 height 18
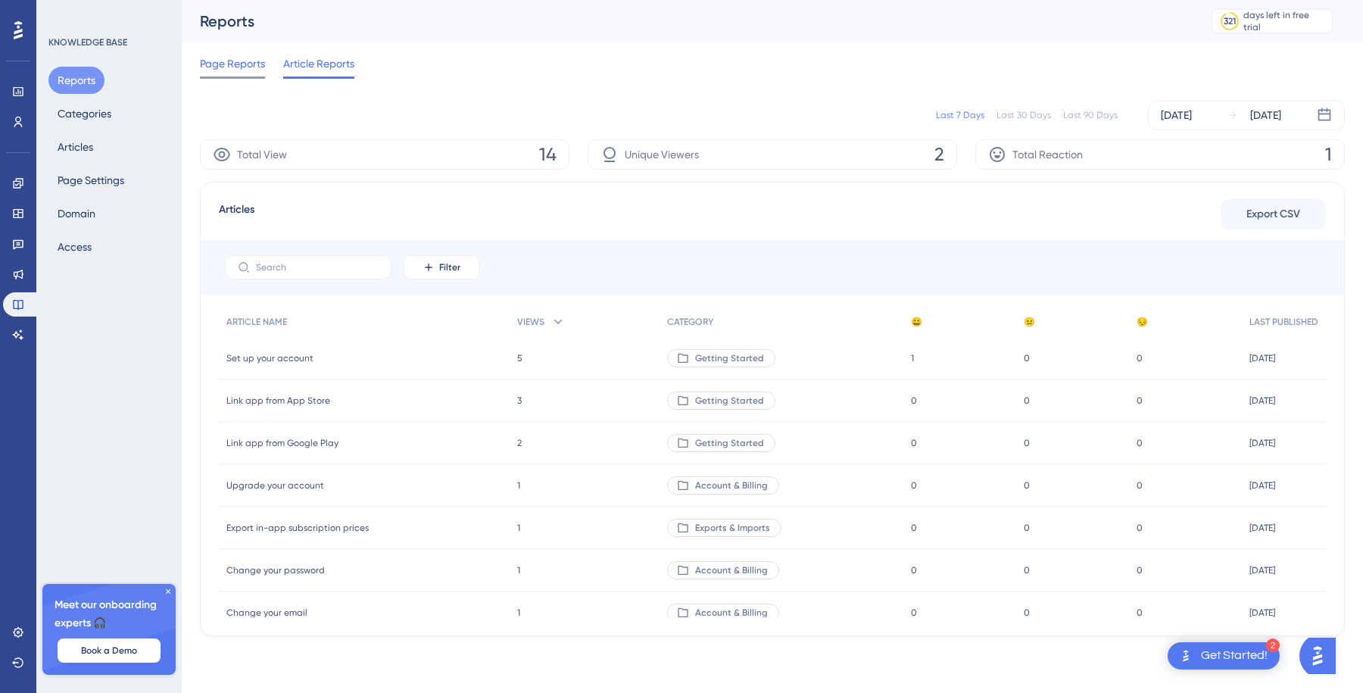
click at [233, 61] on span "Page Reports" at bounding box center [232, 64] width 65 height 18
